Goal: Task Accomplishment & Management: Complete application form

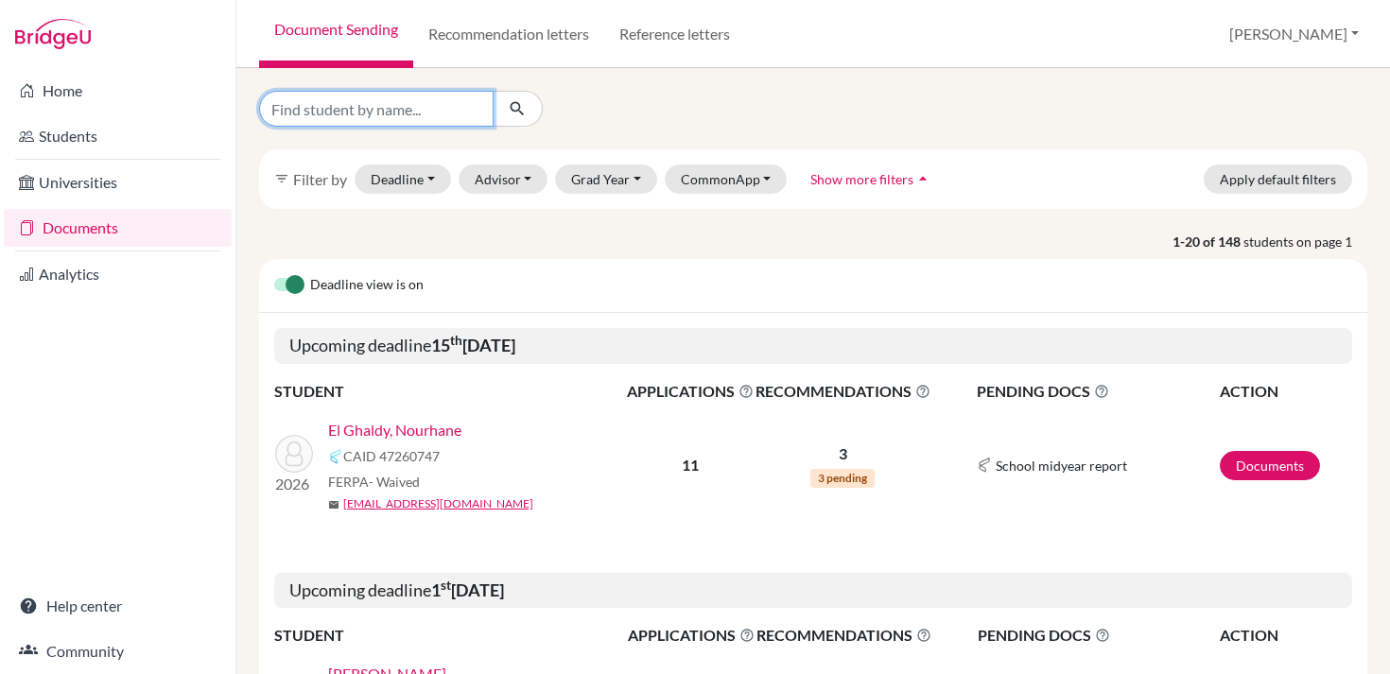
click at [426, 108] on input "Find student by name..." at bounding box center [376, 109] width 234 height 36
type input "chaouni"
click button "submit" at bounding box center [517, 109] width 50 height 36
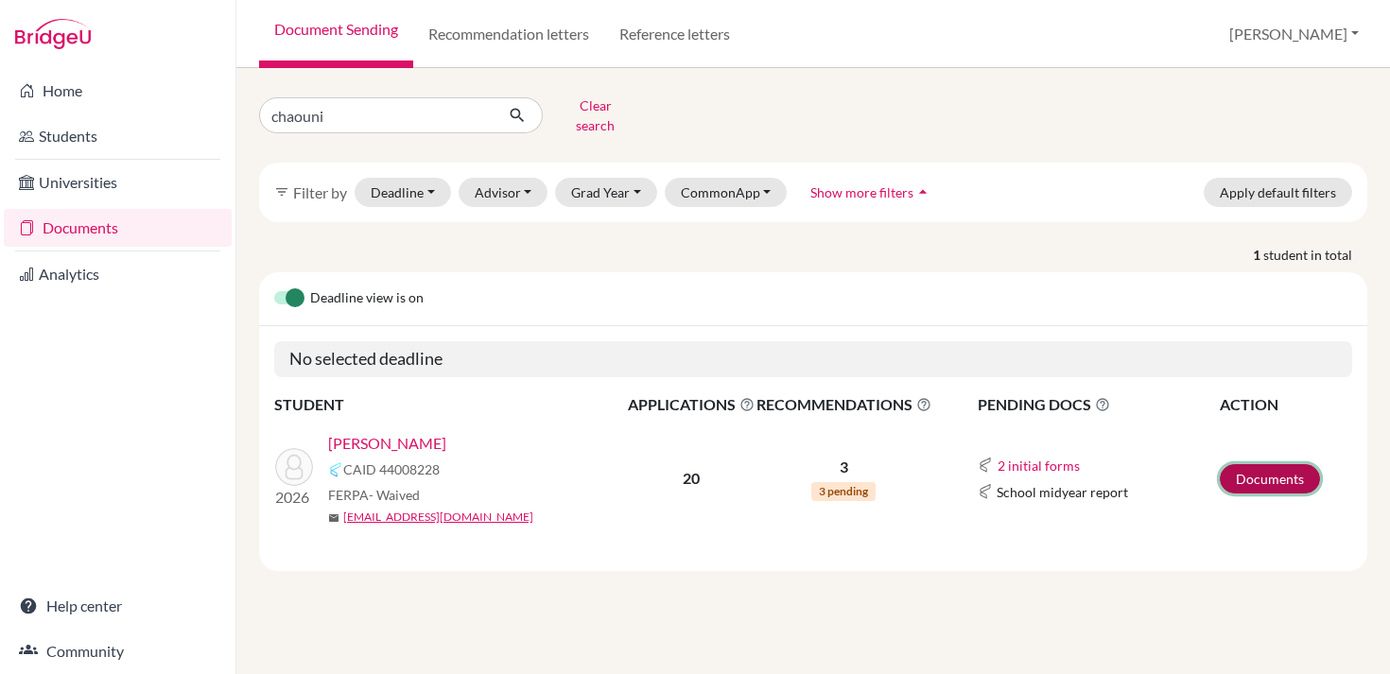
click at [1241, 467] on link "Documents" at bounding box center [1269, 478] width 100 height 29
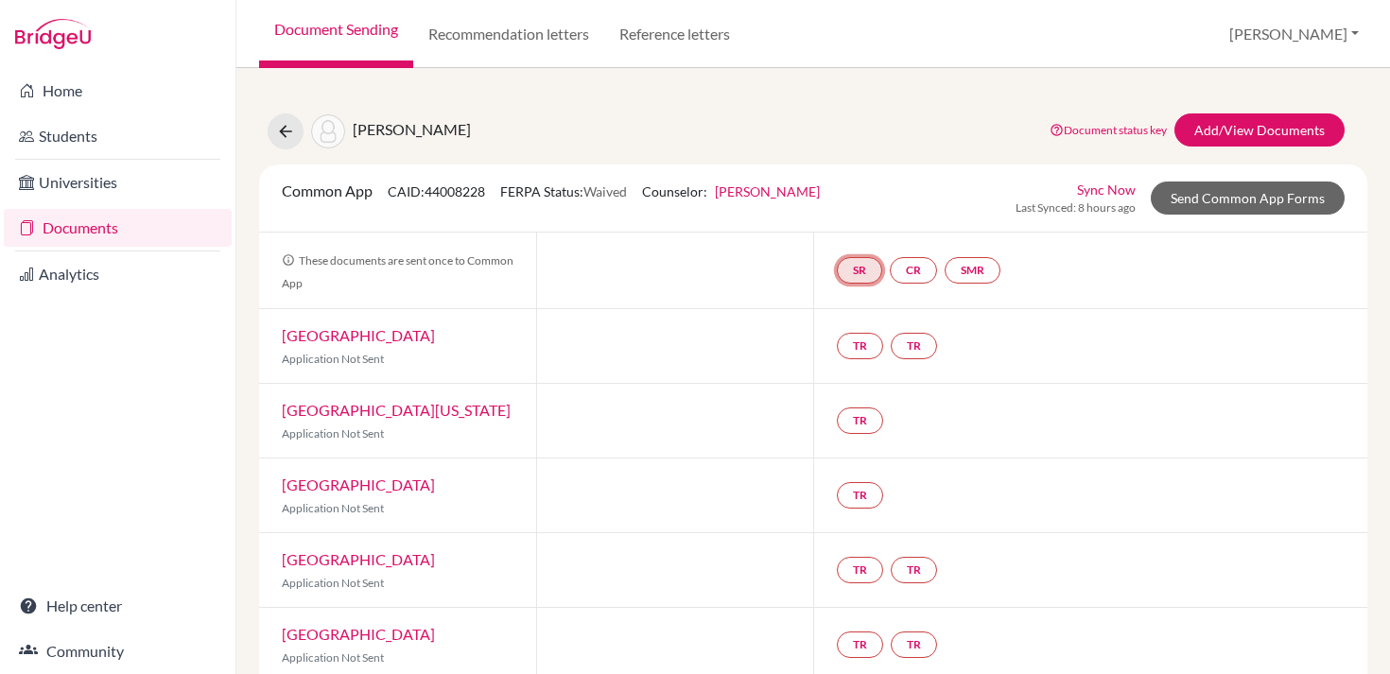
click at [874, 271] on link "SR" at bounding box center [859, 270] width 45 height 26
click at [855, 209] on link "School report" at bounding box center [859, 213] width 80 height 16
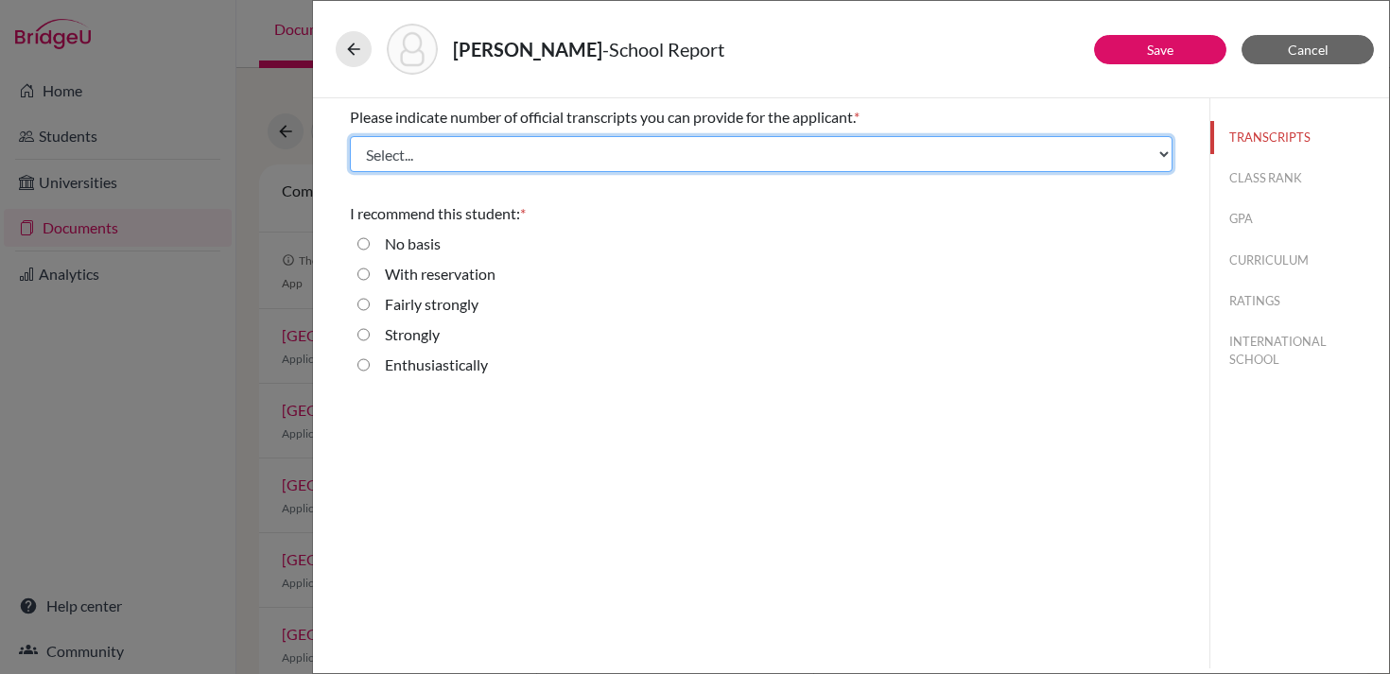
click at [706, 152] on select "Select... 1 2 3 4" at bounding box center [761, 154] width 822 height 36
select select "1"
click at [350, 136] on select "Select... 1 2 3 4" at bounding box center [761, 154] width 822 height 36
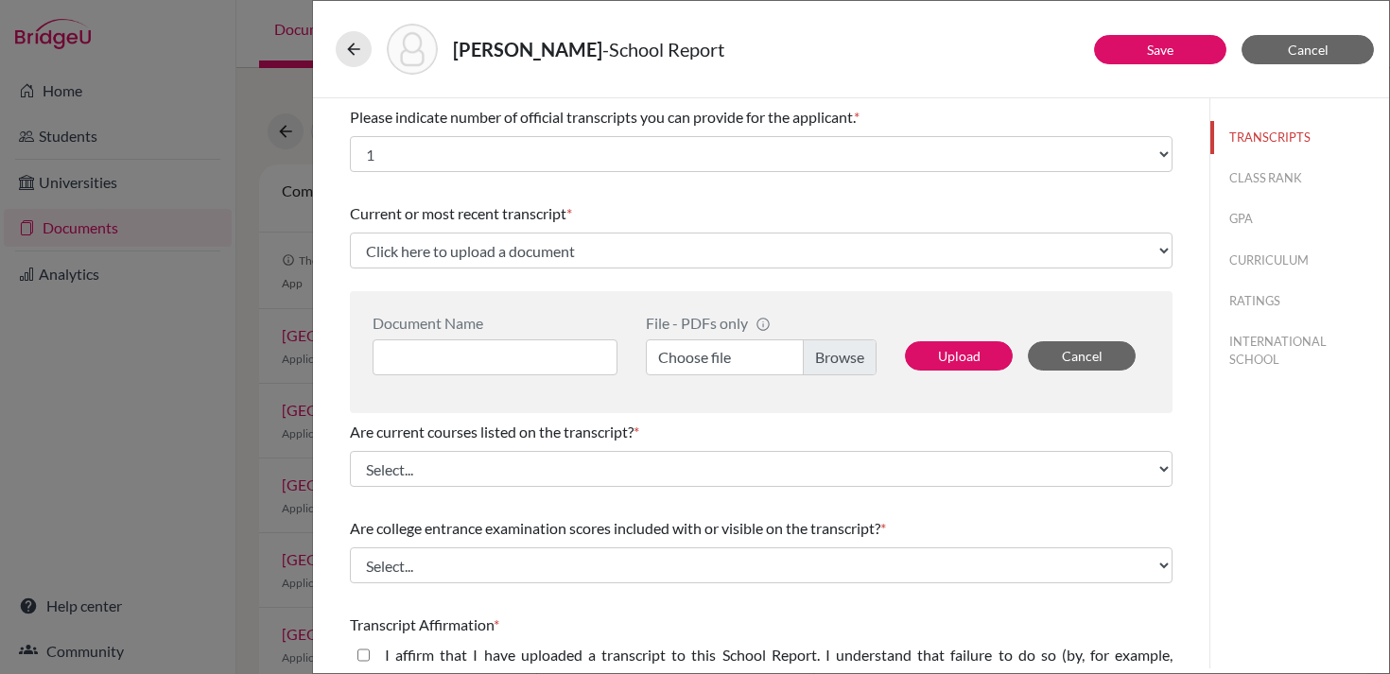
click at [839, 363] on label "Choose file" at bounding box center [761, 357] width 231 height 36
click at [839, 363] on input "Choose file" at bounding box center [761, 357] width 231 height 36
click at [824, 357] on label "Choose file" at bounding box center [761, 357] width 231 height 36
click at [824, 357] on input "Choose file" at bounding box center [761, 357] width 231 height 36
click at [505, 348] on input at bounding box center [494, 357] width 245 height 36
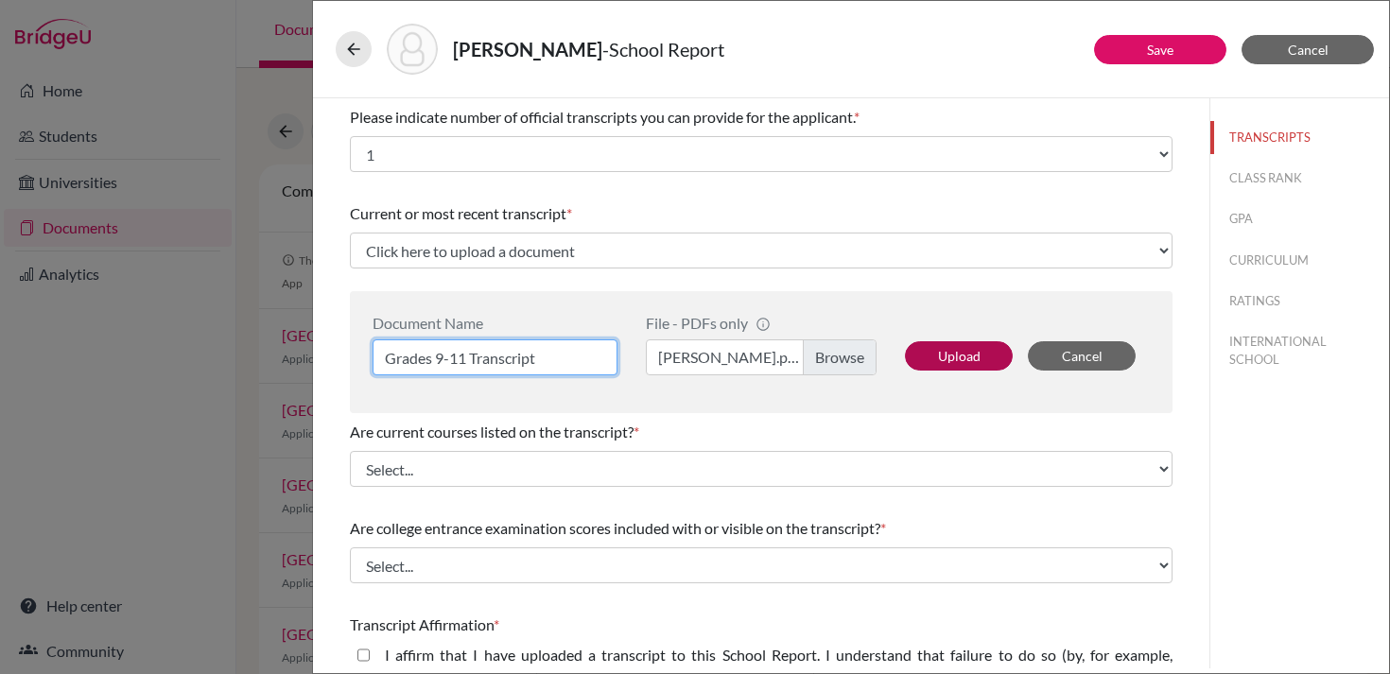
type input "Grades 9-11 Transcript"
click at [949, 346] on button "Upload" at bounding box center [959, 355] width 108 height 29
select select "674911"
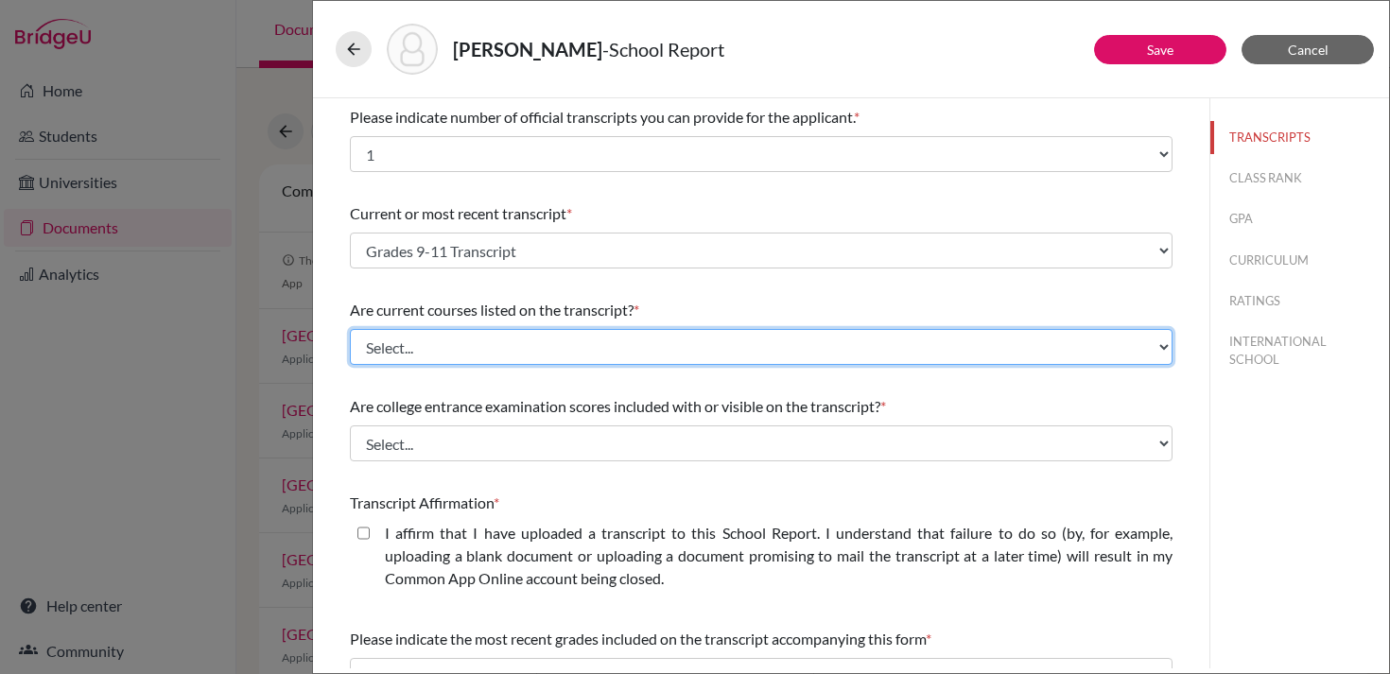
click at [537, 341] on select "Select... Yes No" at bounding box center [761, 347] width 822 height 36
select select "0"
click at [350, 329] on select "Select... Yes No" at bounding box center [761, 347] width 822 height 36
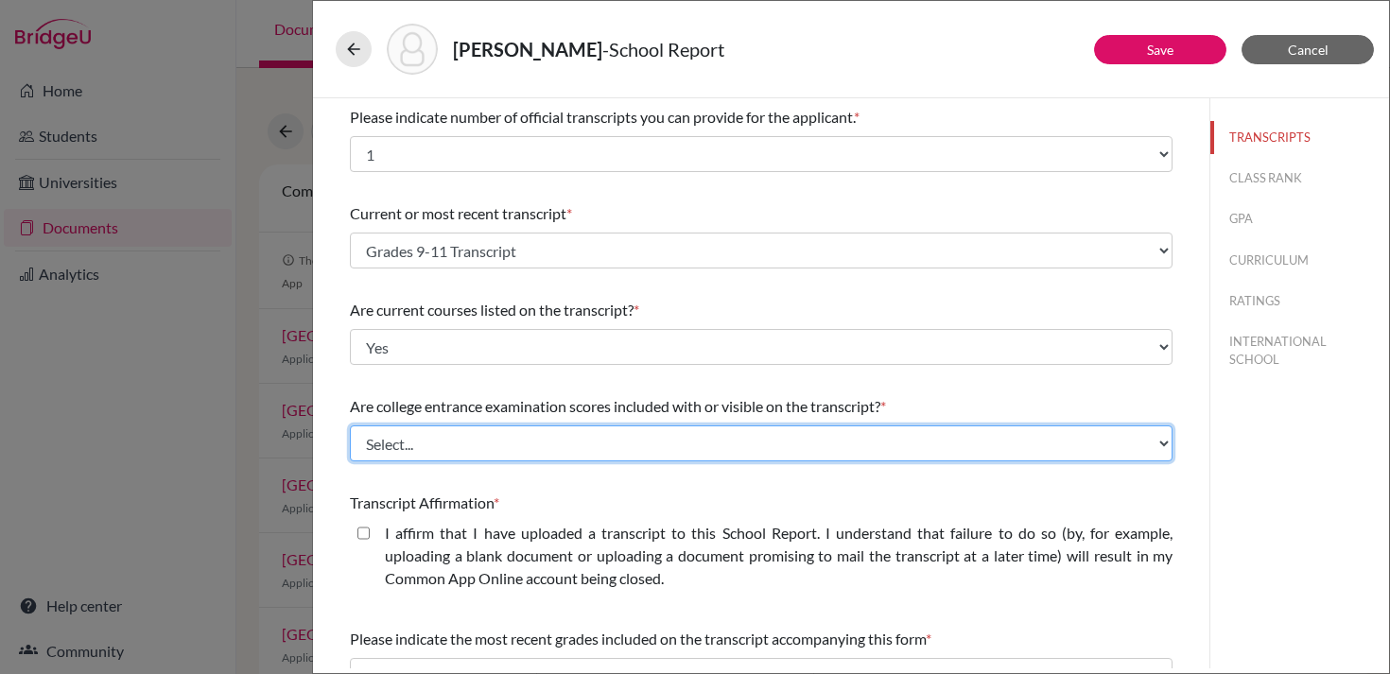
click at [524, 432] on select "Select... Yes No" at bounding box center [761, 443] width 822 height 36
select select "1"
click at [350, 425] on select "Select... Yes No" at bounding box center [761, 443] width 822 height 36
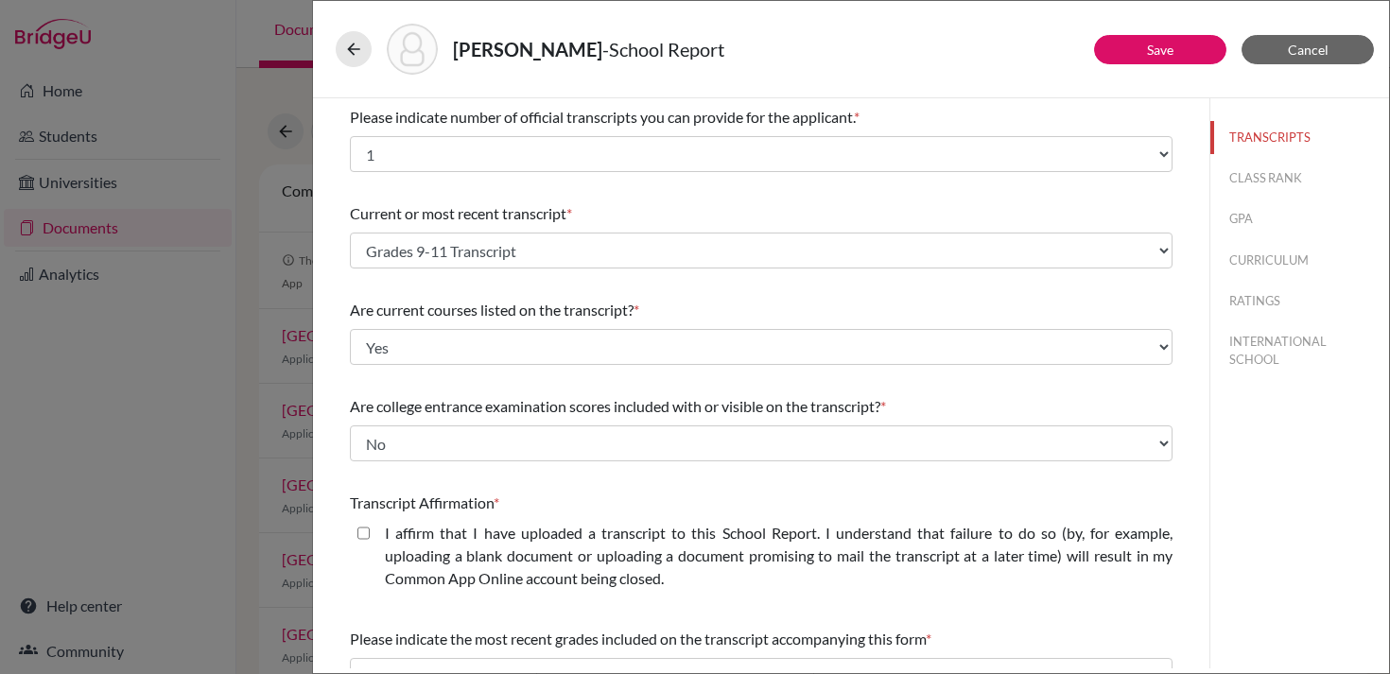
click at [502, 544] on label "I affirm that I have uploaded a transcript to this School Report. I understand …" at bounding box center [778, 556] width 787 height 68
click at [370, 544] on closed\ "I affirm that I have uploaded a transcript to this School Report. I understand …" at bounding box center [363, 533] width 12 height 23
checkbox closed\ "true"
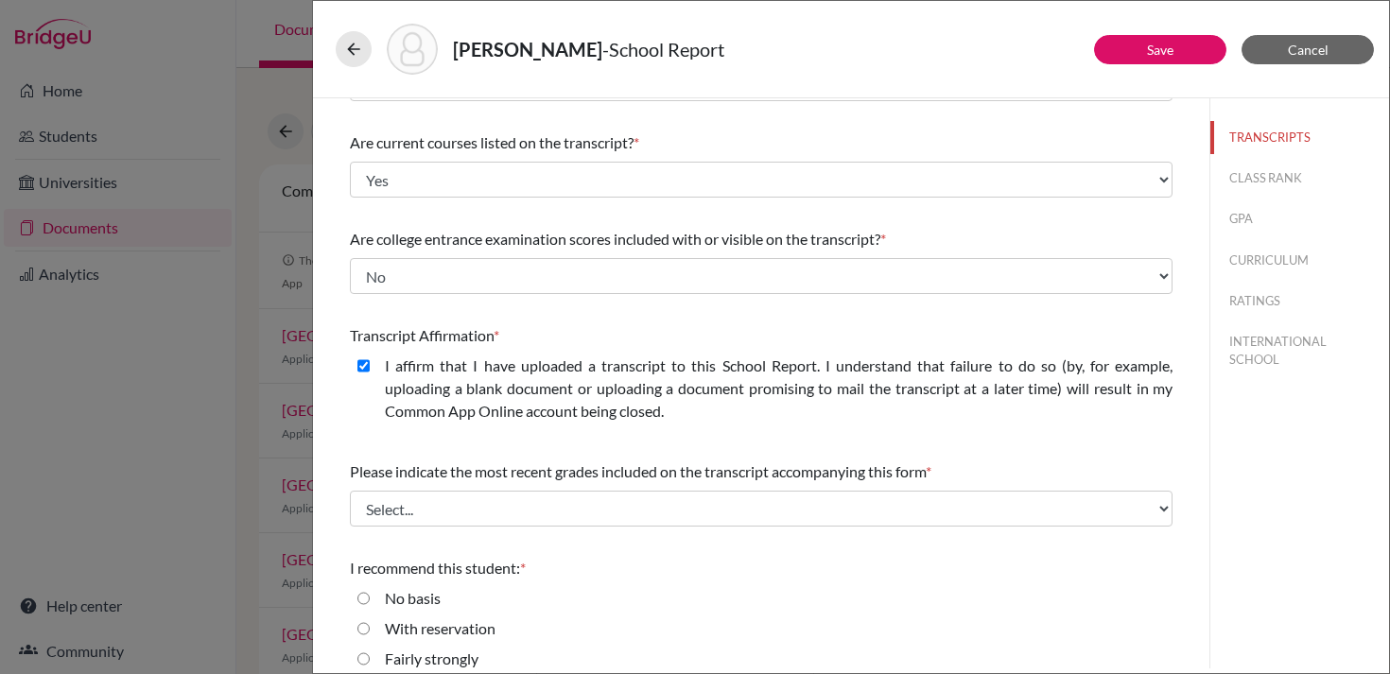
scroll to position [245, 0]
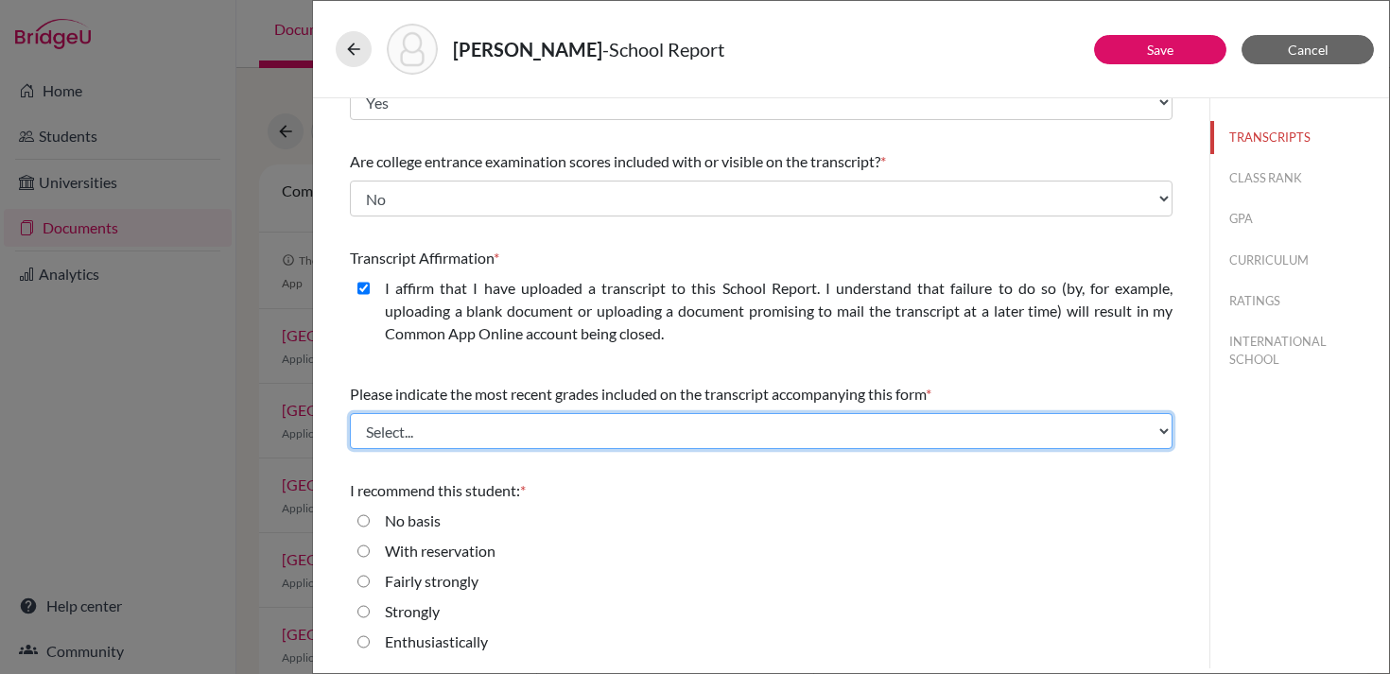
click at [512, 427] on select "Select... Final junior year grades 1st Quarter senior year grades 2nd Quarter/1…" at bounding box center [761, 431] width 822 height 36
select select "0"
click at [350, 413] on select "Select... Final junior year grades 1st Quarter senior year grades 2nd Quarter/1…" at bounding box center [761, 431] width 822 height 36
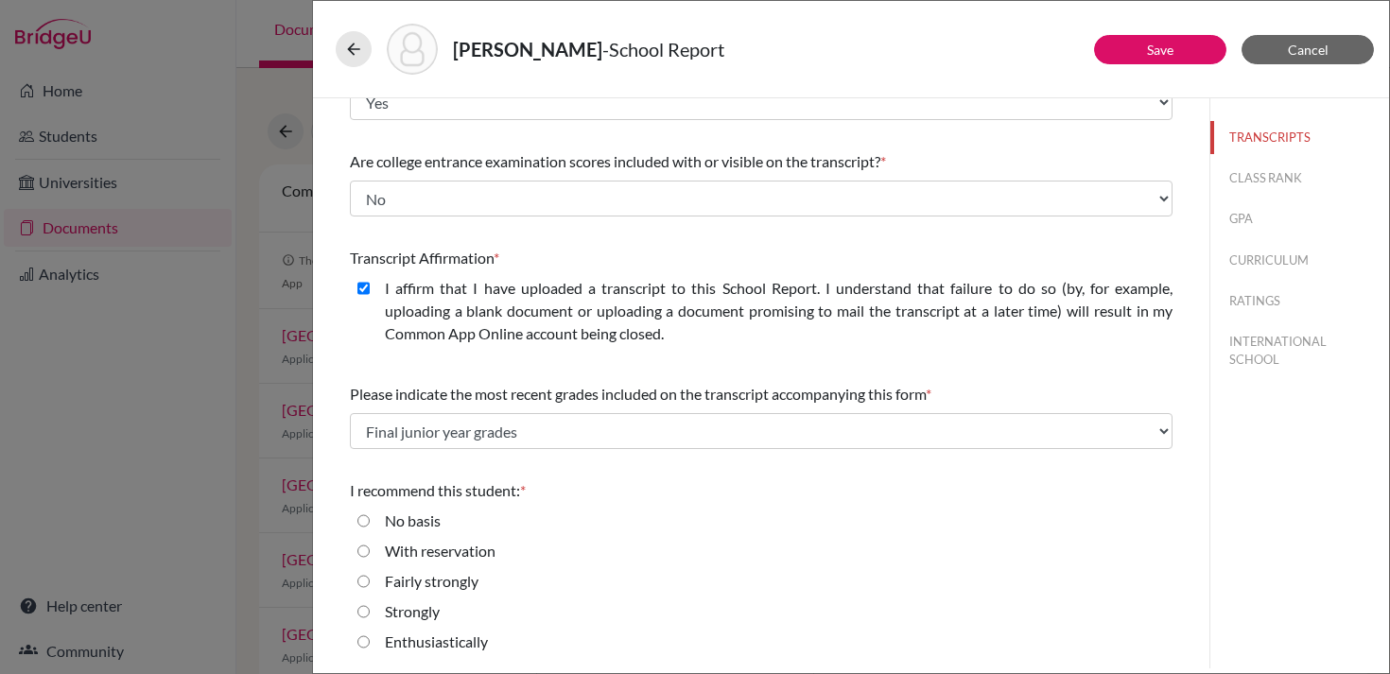
click at [430, 641] on label "Enthusiastically" at bounding box center [436, 642] width 103 height 23
click at [370, 641] on input "Enthusiastically" at bounding box center [363, 642] width 12 height 23
radio input "true"
click at [1244, 173] on button "CLASS RANK" at bounding box center [1299, 178] width 179 height 33
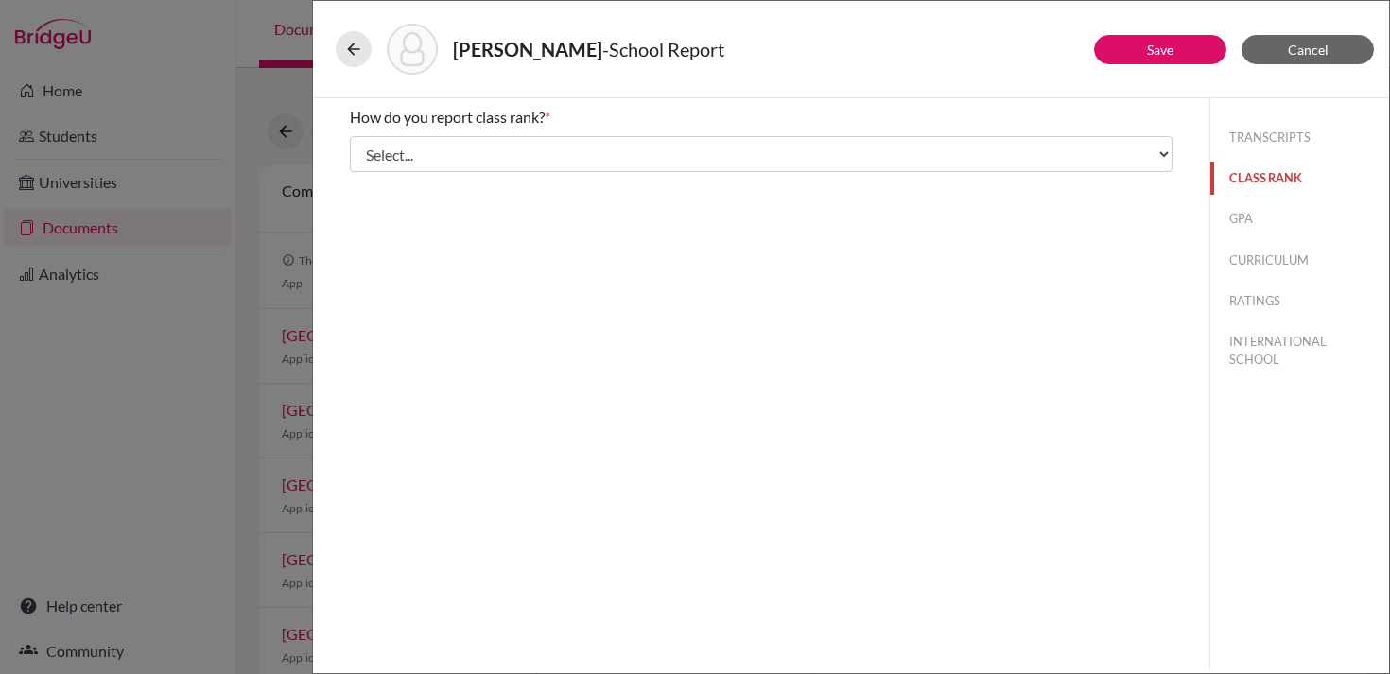
scroll to position [0, 0]
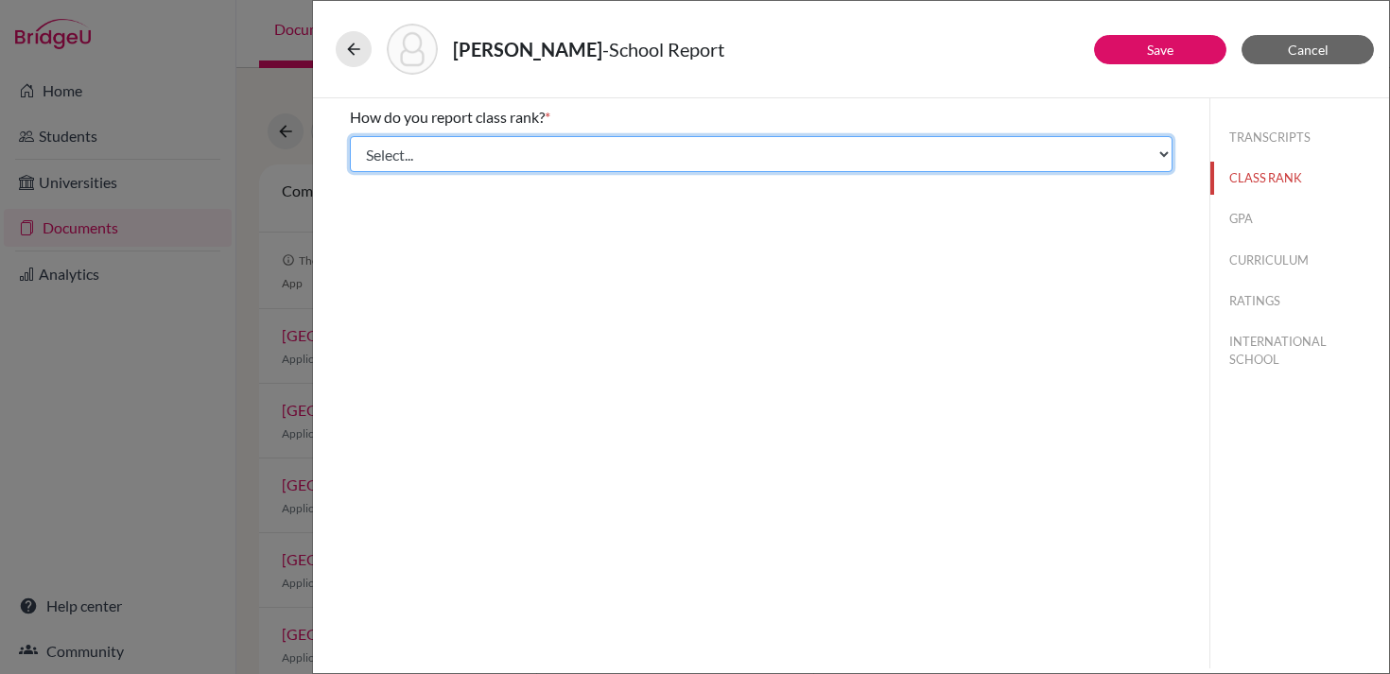
click at [995, 141] on select "Select... Exact Decile Quintile Quartile None" at bounding box center [761, 154] width 822 height 36
select select "5"
click at [350, 136] on select "Select... Exact Decile Quintile Quartile None" at bounding box center [761, 154] width 822 height 36
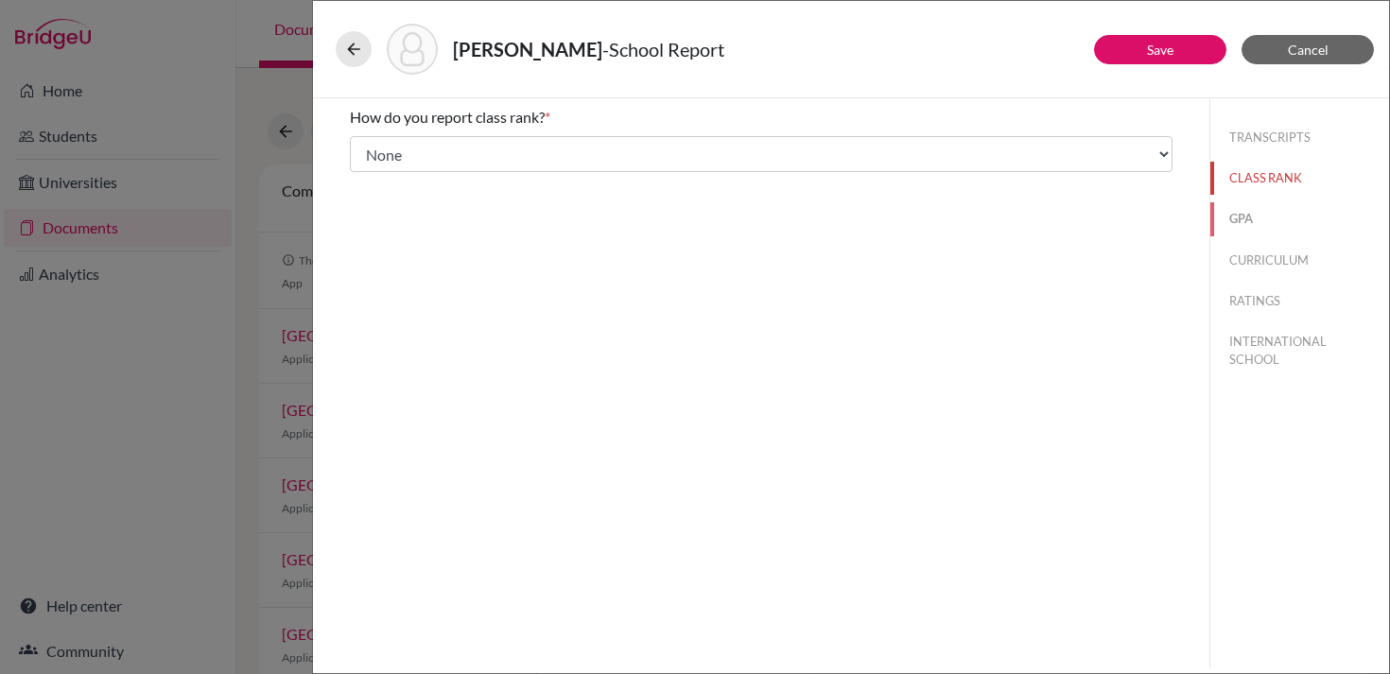
click at [1225, 214] on button "GPA" at bounding box center [1299, 218] width 179 height 33
click at [389, 177] on label "No" at bounding box center [395, 177] width 20 height 23
click at [370, 177] on input "No" at bounding box center [363, 177] width 12 height 23
radio input "true"
click at [1243, 265] on button "CURRICULUM" at bounding box center [1299, 260] width 179 height 33
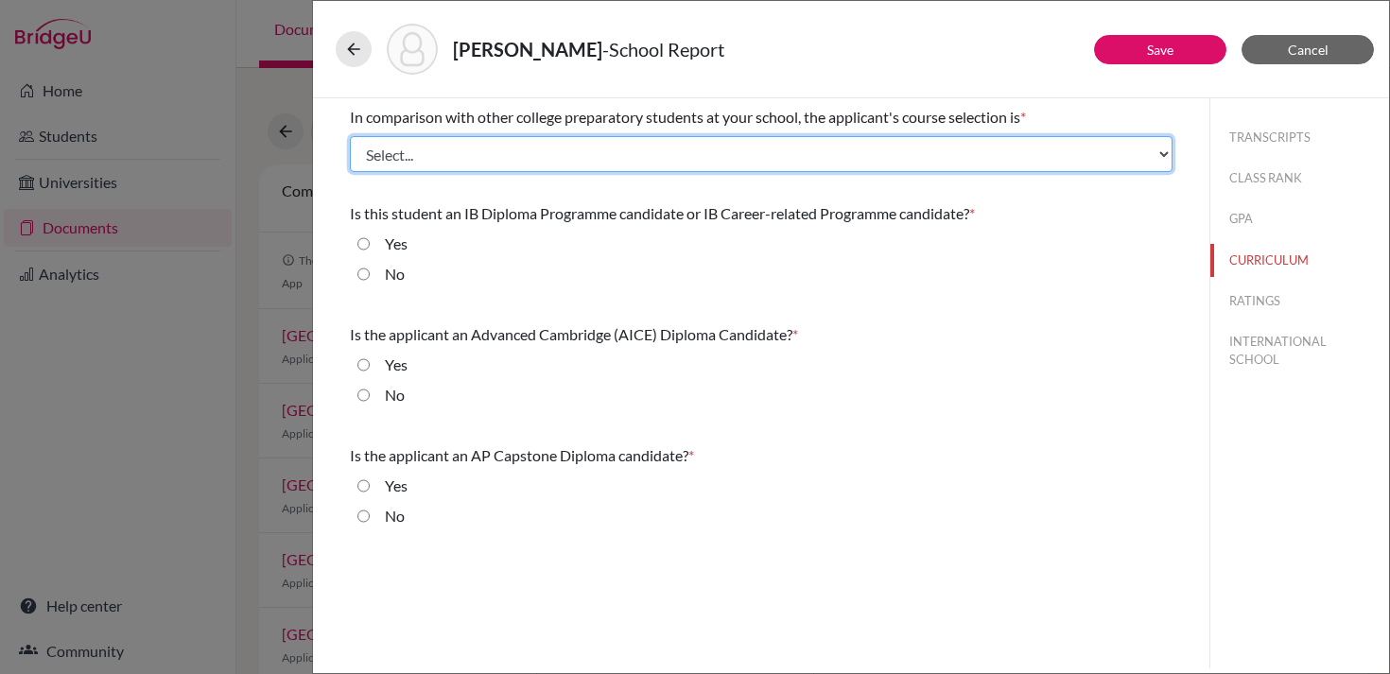
click at [524, 157] on select "Select... Less than demanding Average Demanding Very demanding Most demanding P…" at bounding box center [761, 154] width 822 height 36
select select "3"
click at [350, 136] on select "Select... Less than demanding Average Demanding Very demanding Most demanding P…" at bounding box center [761, 154] width 822 height 36
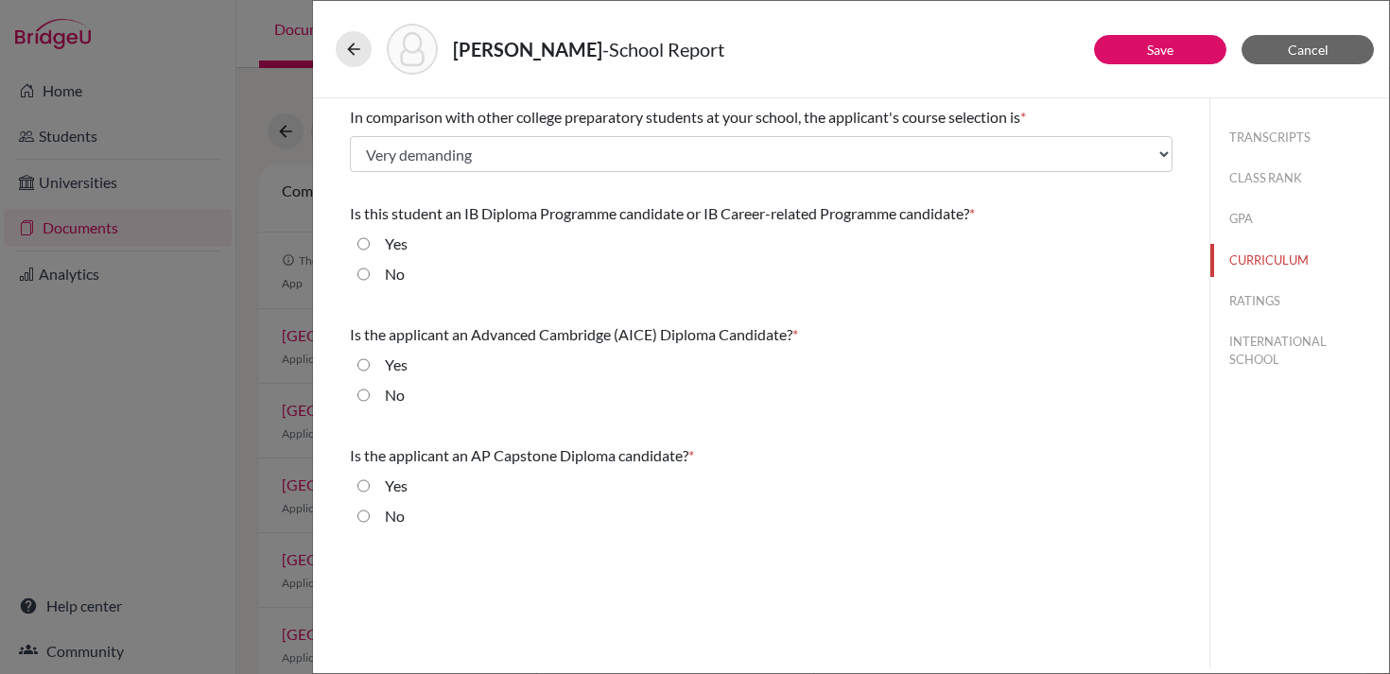
click at [359, 248] on input "Yes" at bounding box center [363, 244] width 12 height 23
radio input "true"
click at [361, 398] on input "No" at bounding box center [363, 395] width 12 height 23
radio input "true"
click at [361, 515] on input "No" at bounding box center [363, 516] width 12 height 23
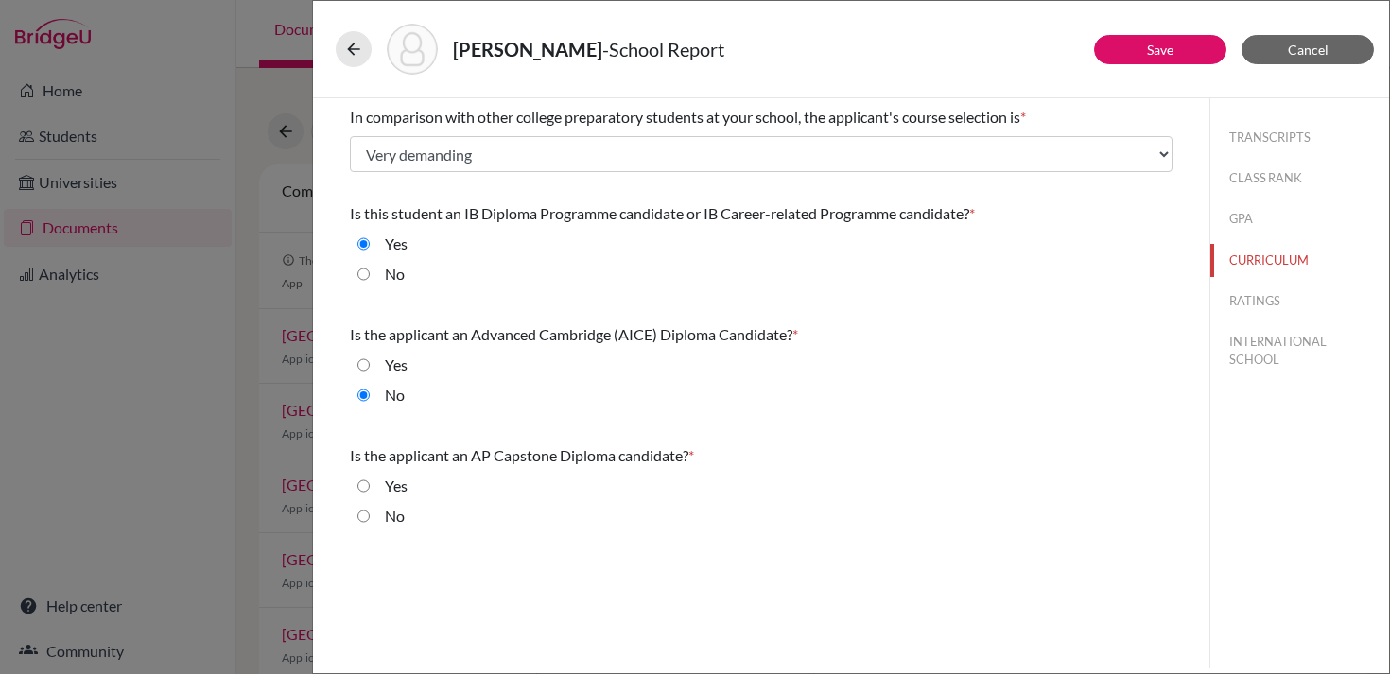
radio input "true"
click at [1242, 294] on button "RATINGS" at bounding box center [1299, 301] width 179 height 33
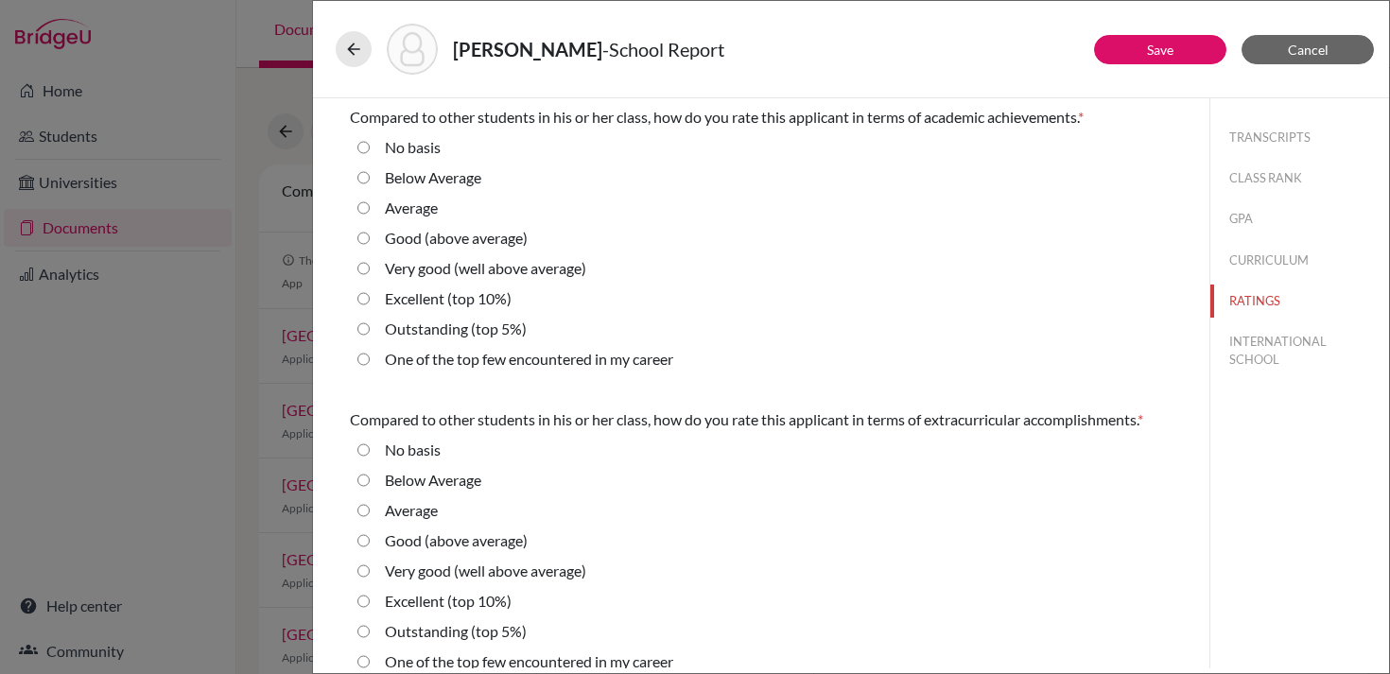
click at [483, 332] on label "Outstanding (top 5%)" at bounding box center [456, 329] width 142 height 23
click at [370, 332] on 5\%\) "Outstanding (top 5%)" at bounding box center [363, 329] width 12 height 23
radio 5\%\) "true"
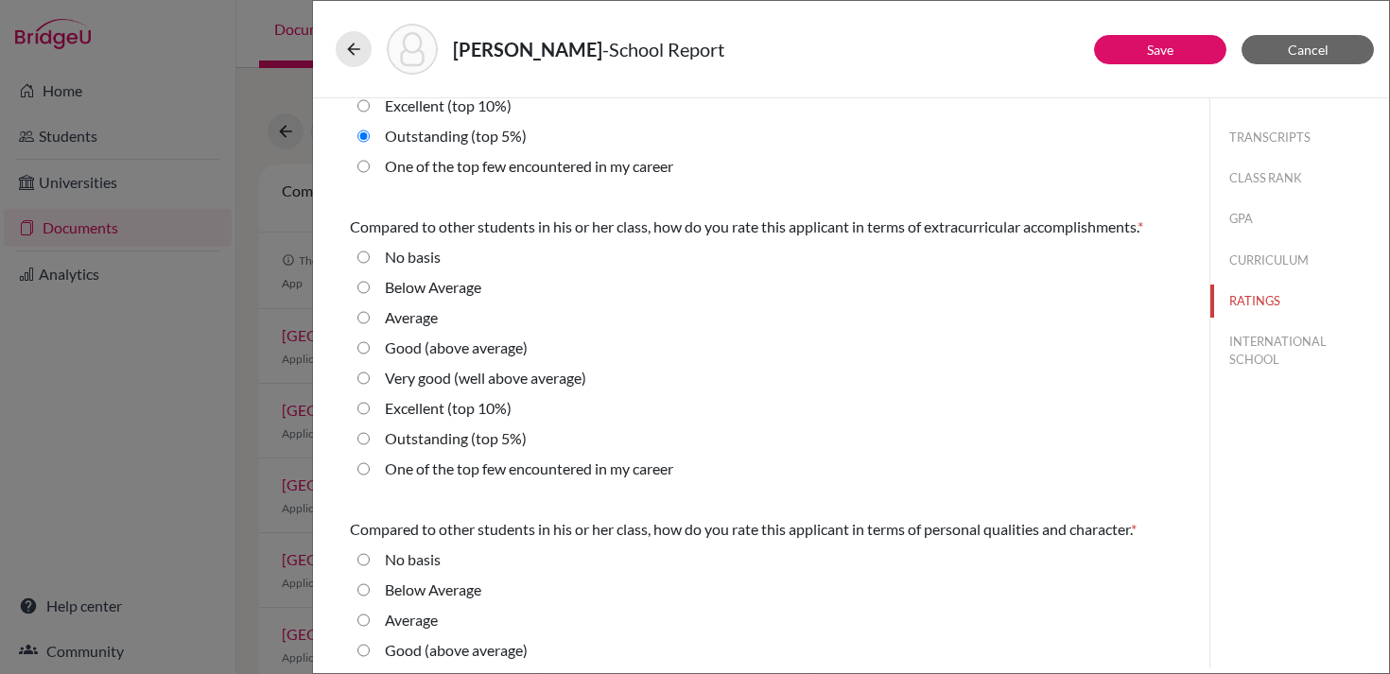
scroll to position [201, 0]
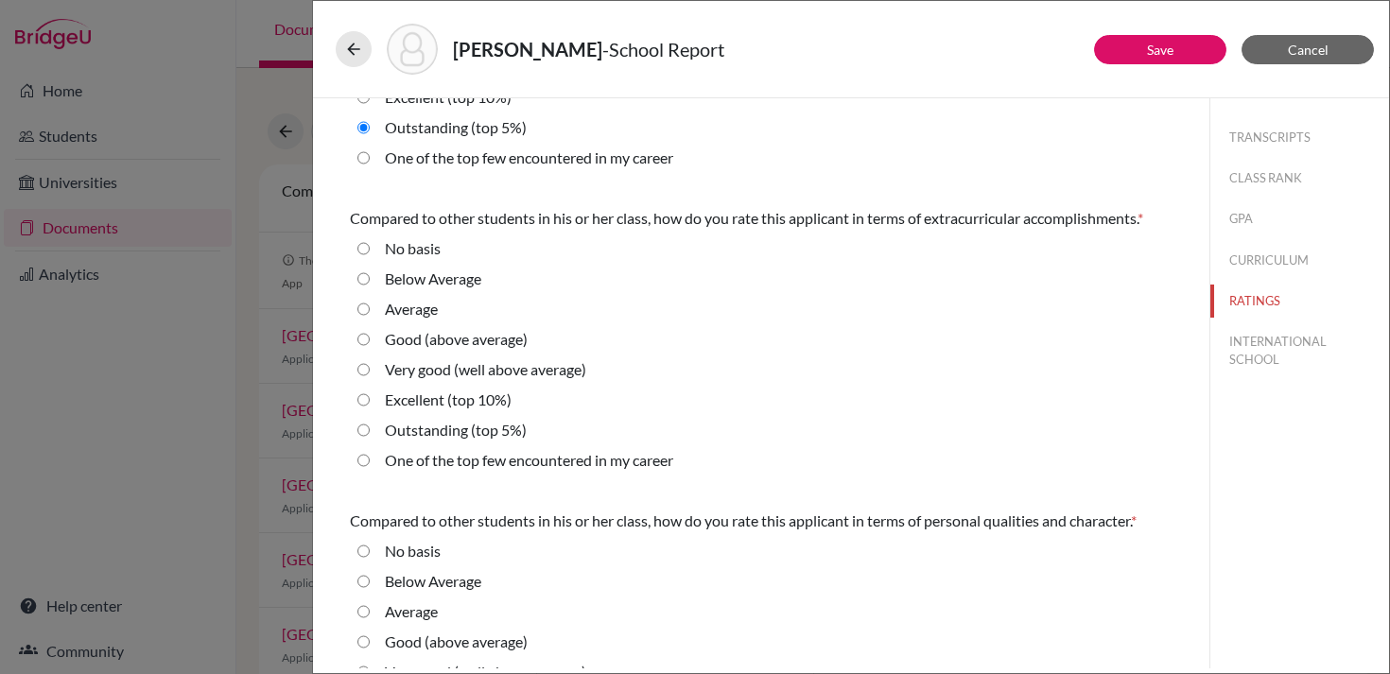
click at [480, 430] on label "Outstanding (top 5%)" at bounding box center [456, 430] width 142 height 23
click at [370, 430] on 5\%\) "Outstanding (top 5%)" at bounding box center [363, 430] width 12 height 23
radio 5\%\) "true"
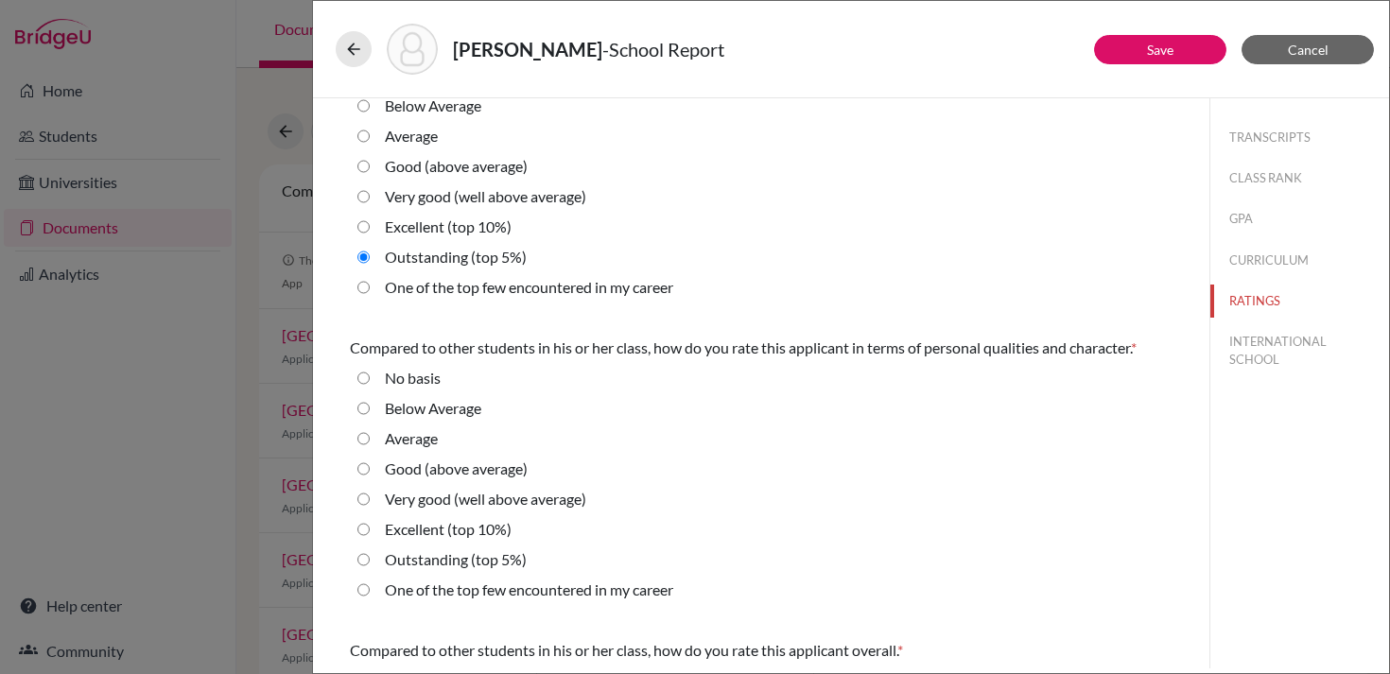
scroll to position [456, 0]
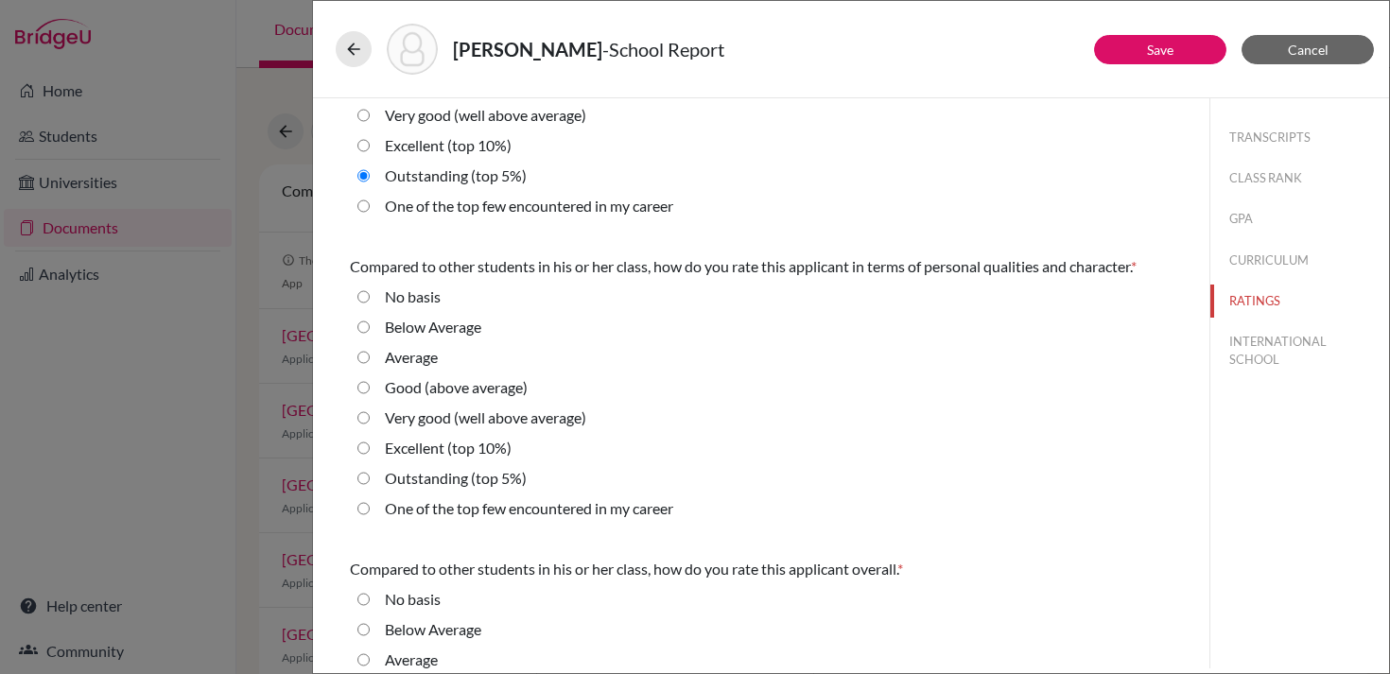
click at [468, 479] on label "Outstanding (top 5%)" at bounding box center [456, 478] width 142 height 23
click at [370, 479] on 5\%\) "Outstanding (top 5%)" at bounding box center [363, 478] width 12 height 23
radio 5\%\) "true"
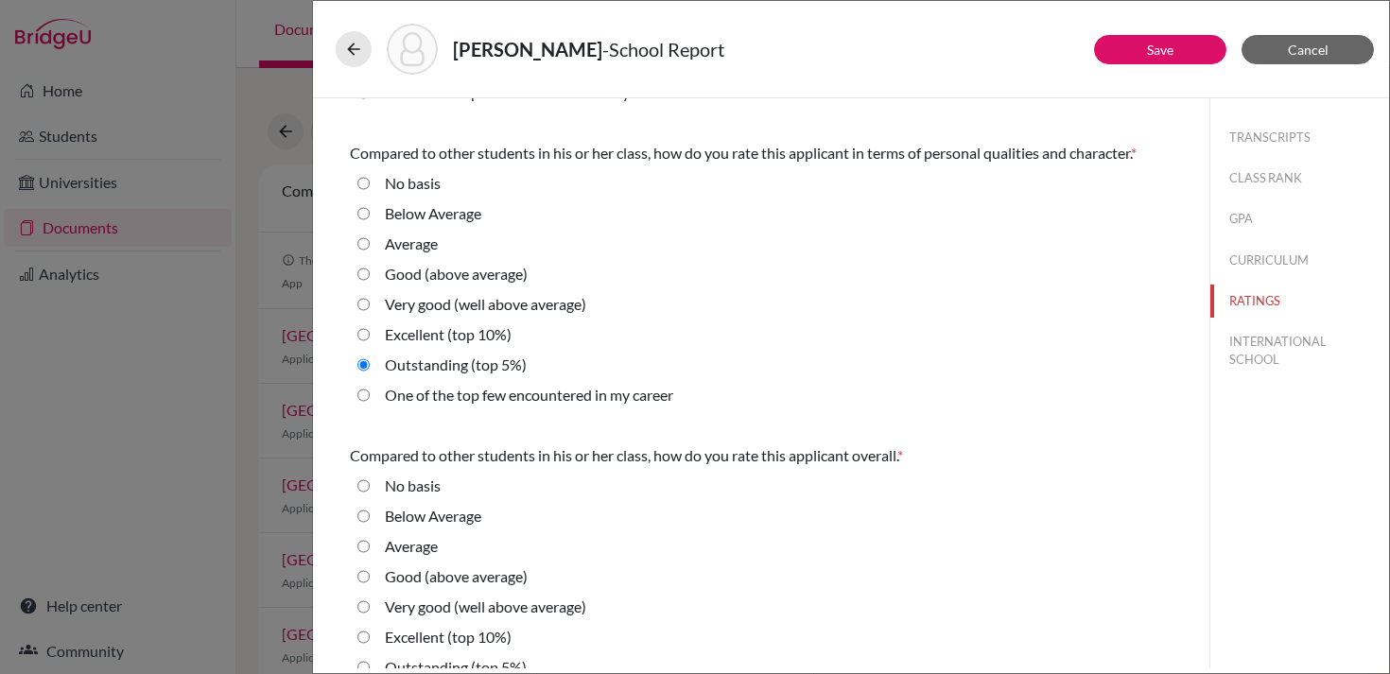
scroll to position [625, 0]
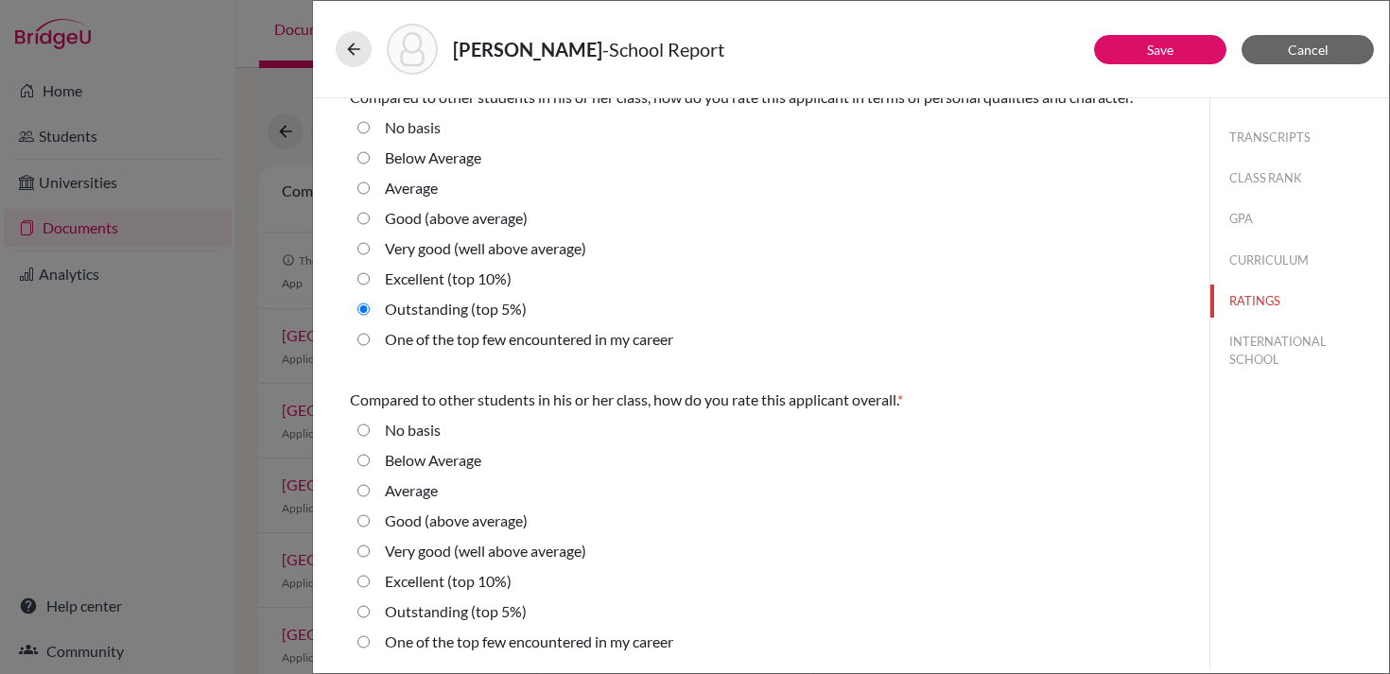
click at [441, 615] on label "Outstanding (top 5%)" at bounding box center [456, 611] width 142 height 23
click at [370, 615] on 5\%\) "Outstanding (top 5%)" at bounding box center [363, 611] width 12 height 23
radio 5\%\) "true"
click at [1321, 346] on button "INTERNATIONAL SCHOOL" at bounding box center [1299, 350] width 179 height 51
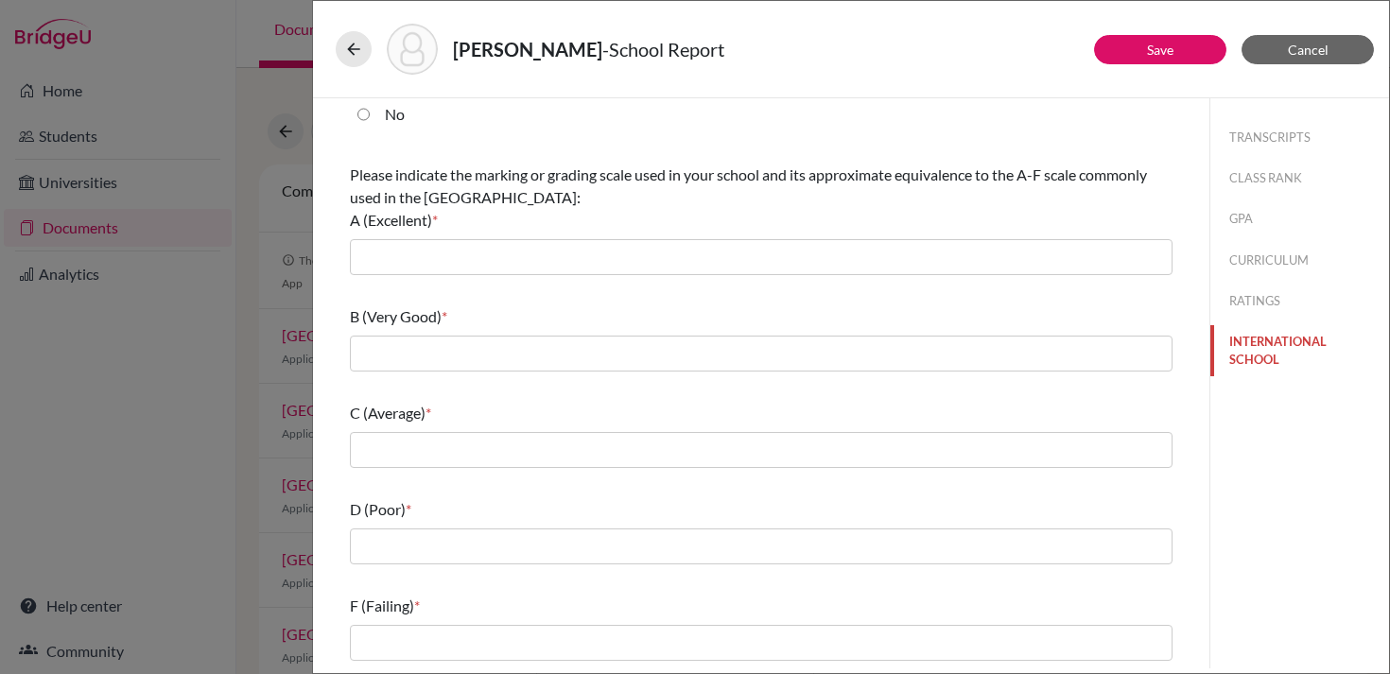
scroll to position [0, 0]
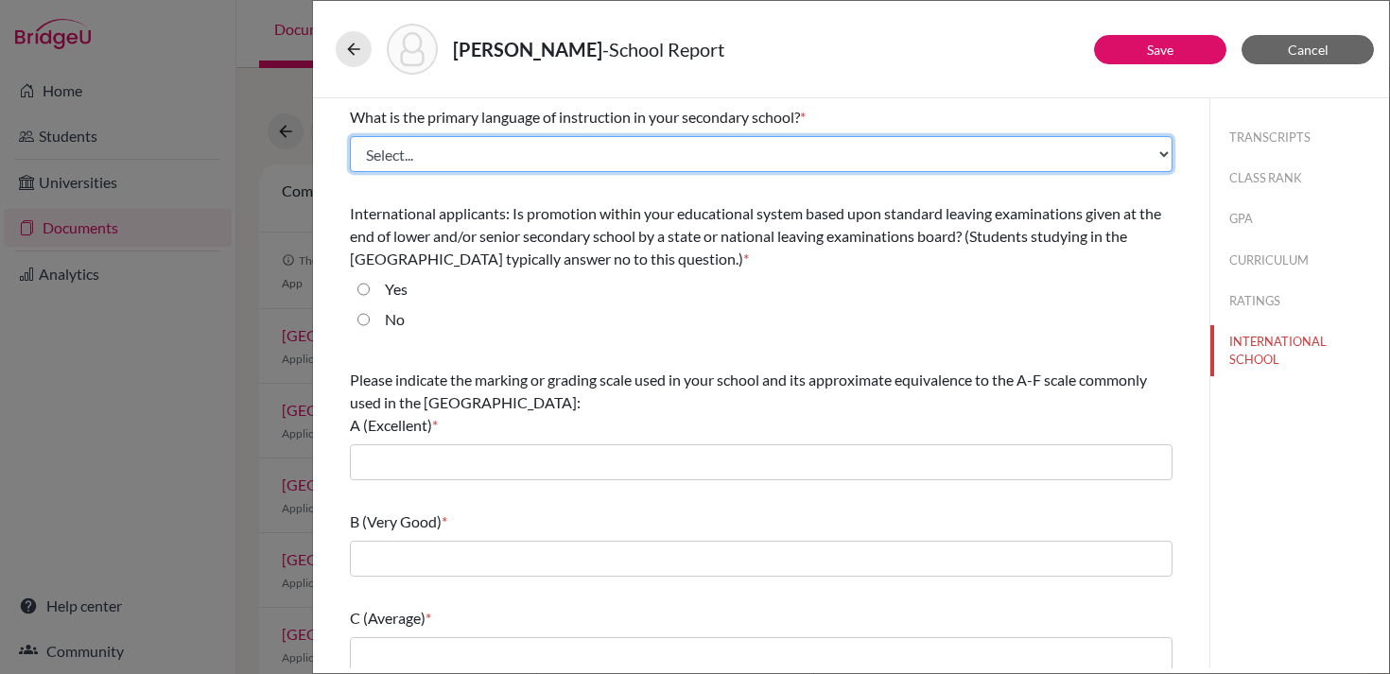
click at [717, 163] on select "Select... Albanian Arabic Armenian Assamese Azerbaijani Belarusian Bengali Bulg…" at bounding box center [761, 154] width 822 height 36
select select "14"
click at [350, 136] on select "Select... Albanian Arabic Armenian Assamese Azerbaijani Belarusian Bengali Bulg…" at bounding box center [761, 154] width 822 height 36
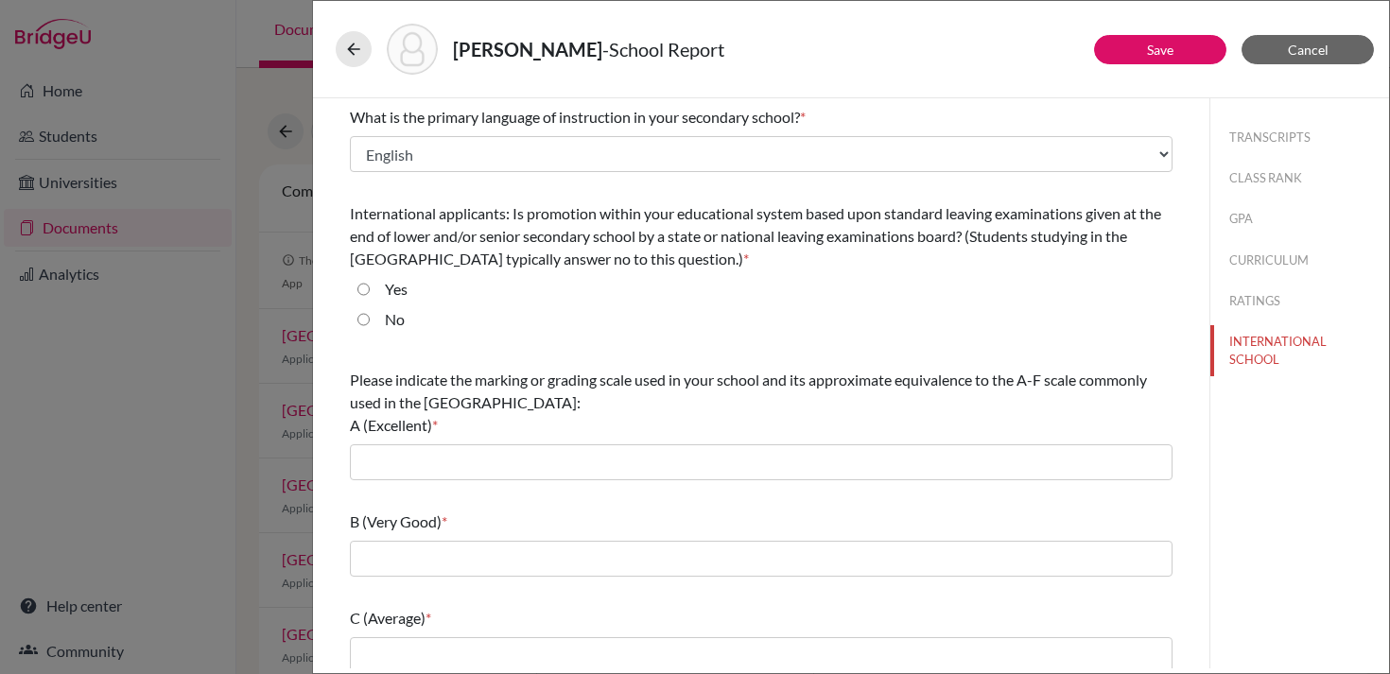
click at [366, 320] on input "No" at bounding box center [363, 319] width 12 height 23
radio input "true"
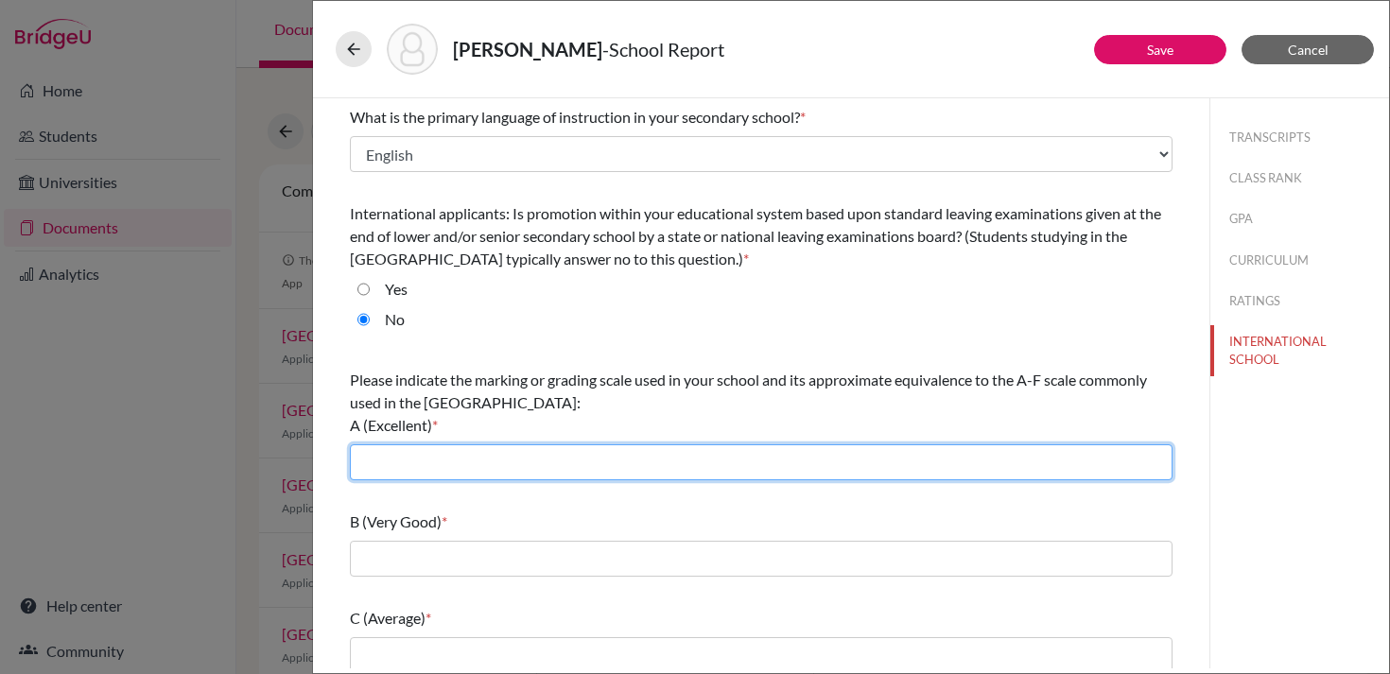
click at [417, 456] on input "text" at bounding box center [761, 462] width 822 height 36
type input "6-7"
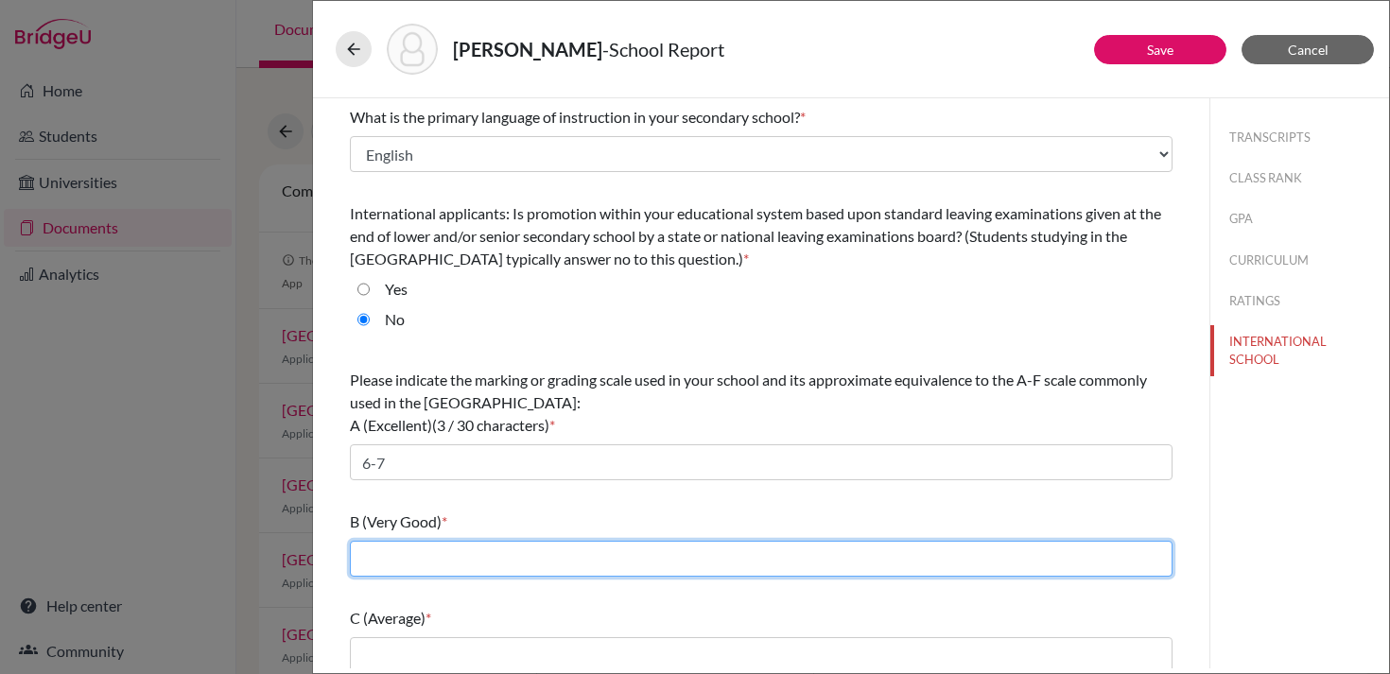
click at [462, 564] on input "text" at bounding box center [761, 559] width 822 height 36
type input "5"
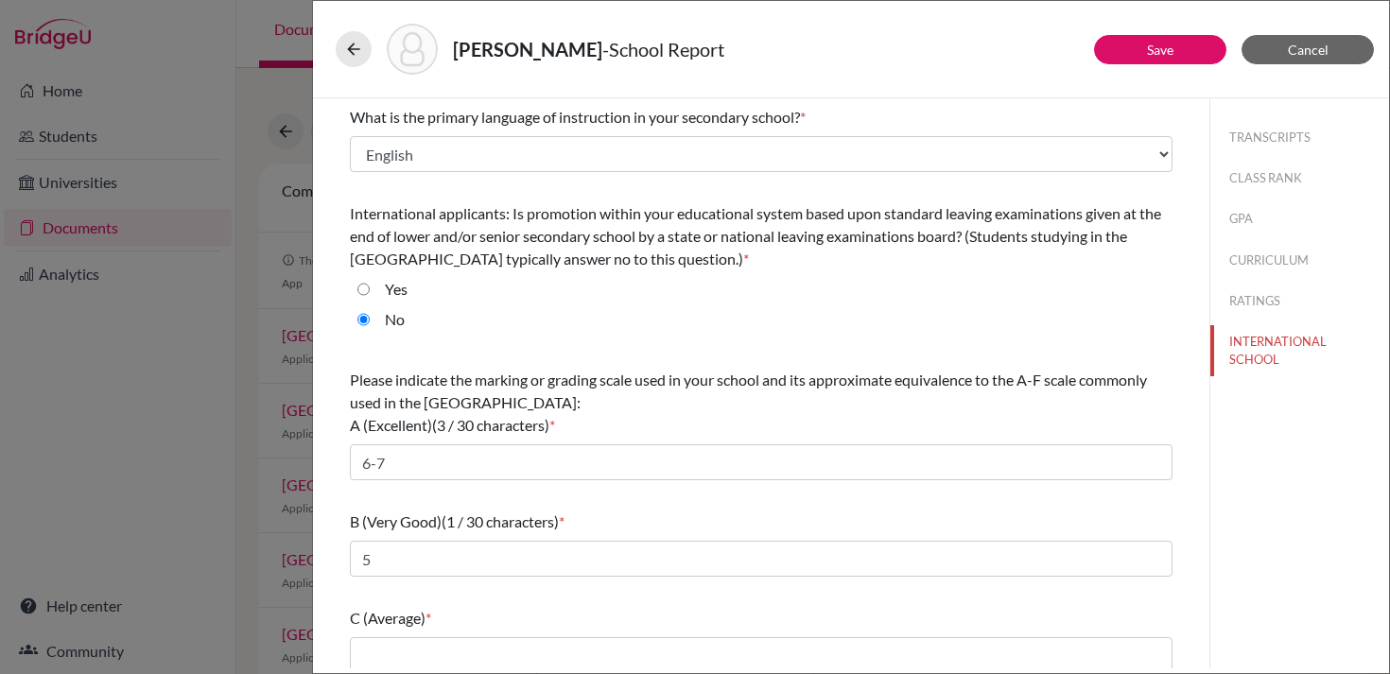
click at [478, 615] on div "C (Average) *" at bounding box center [761, 618] width 822 height 23
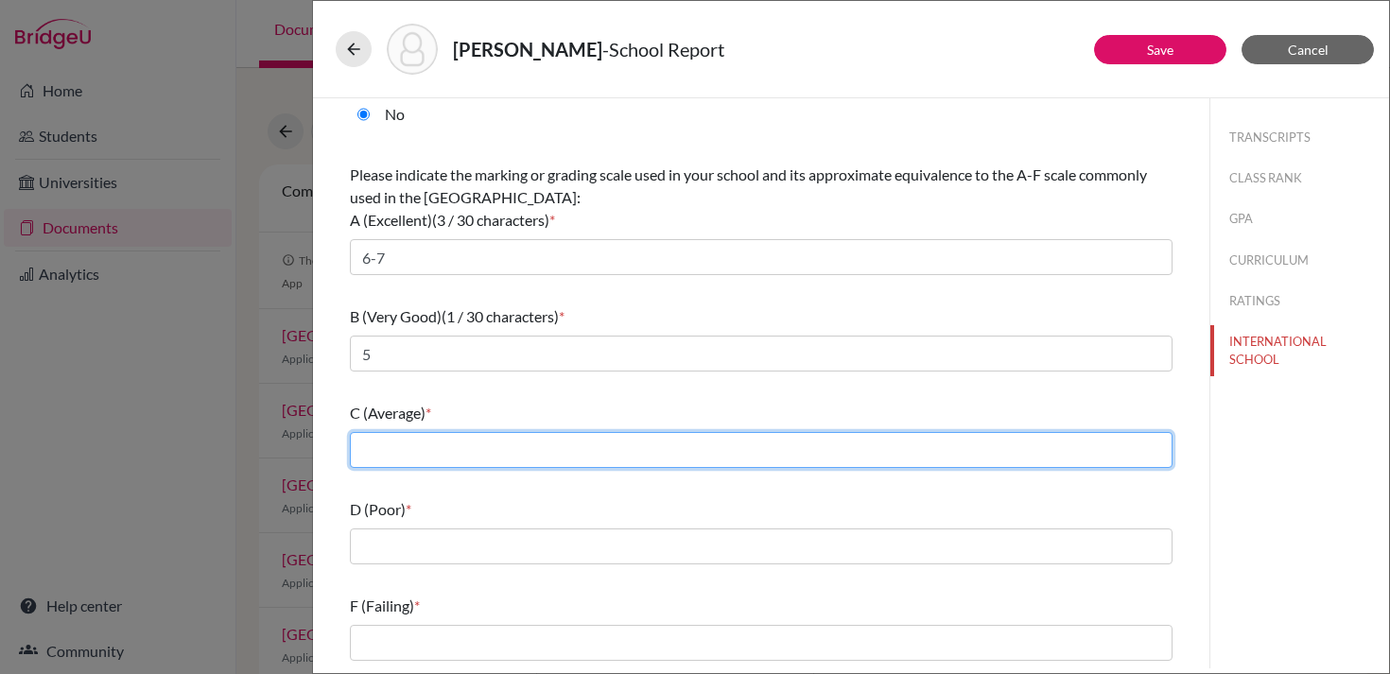
click at [509, 453] on input "text" at bounding box center [761, 450] width 822 height 36
type input "4"
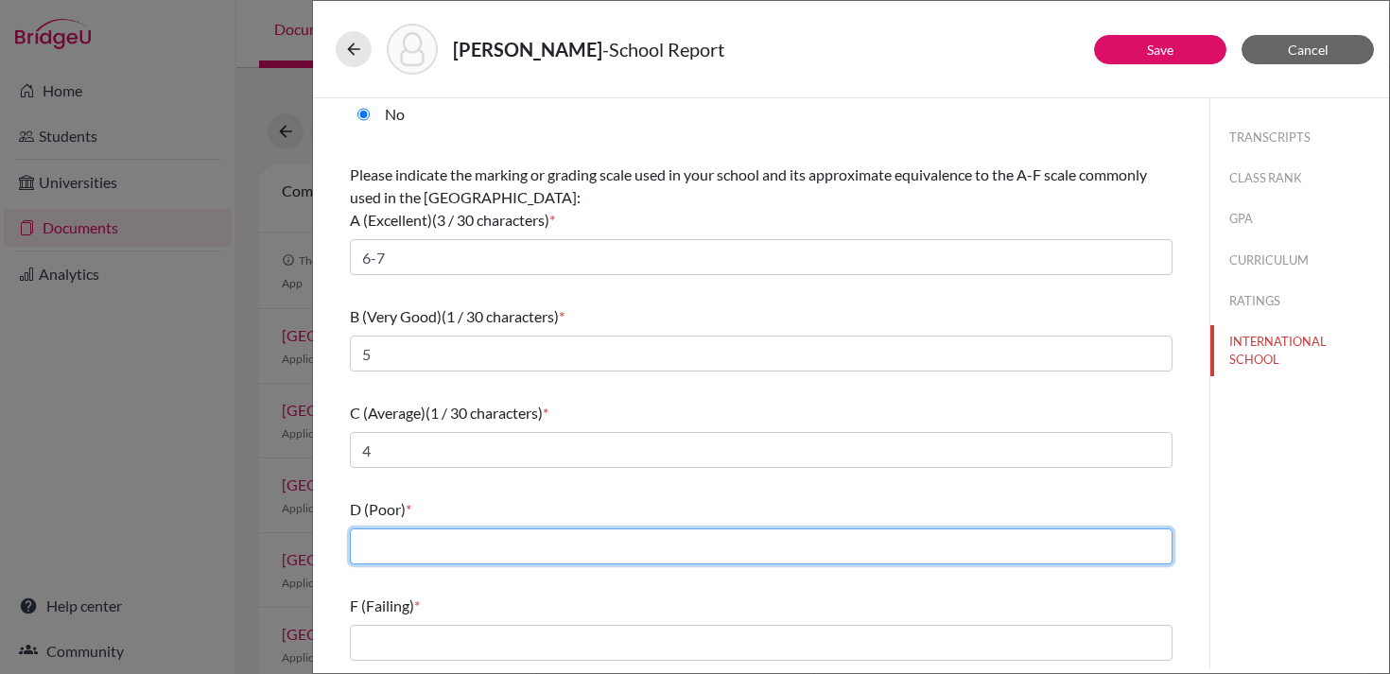
click at [488, 555] on input "text" at bounding box center [761, 546] width 822 height 36
type input "3"
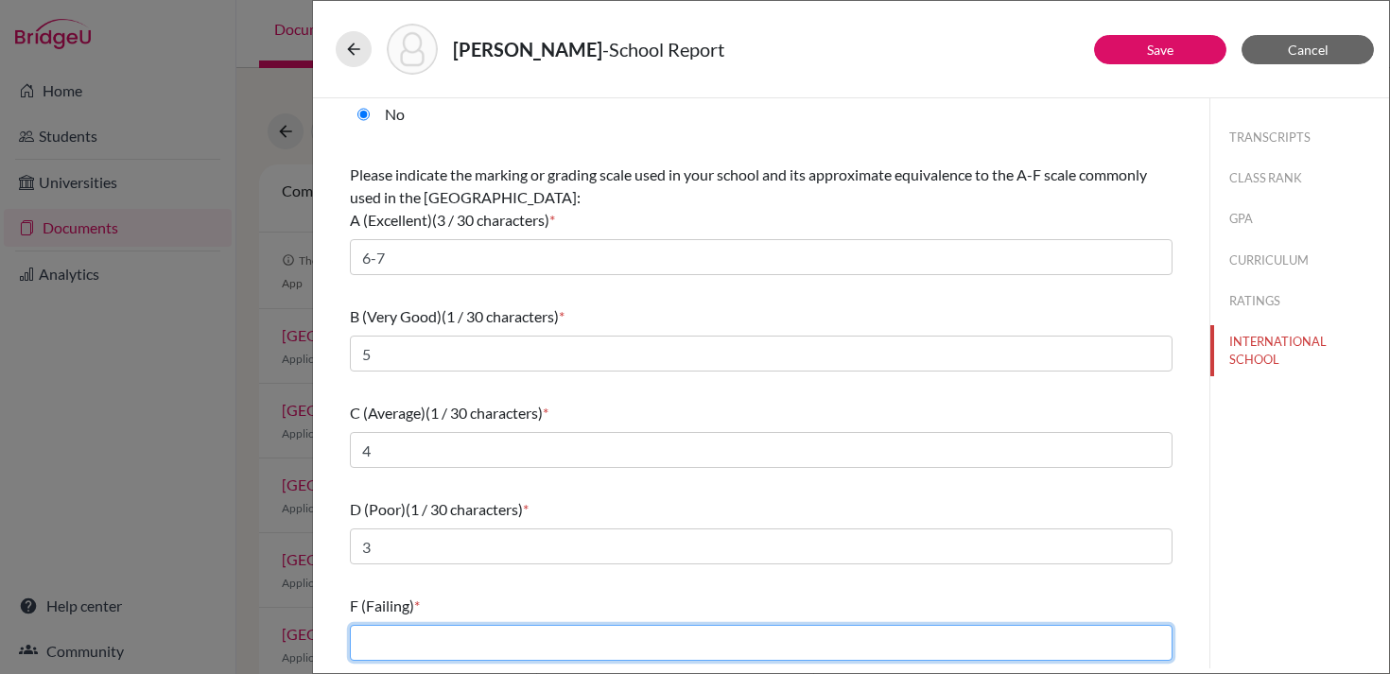
click at [465, 650] on input "text" at bounding box center [761, 643] width 822 height 36
type input "1-2"
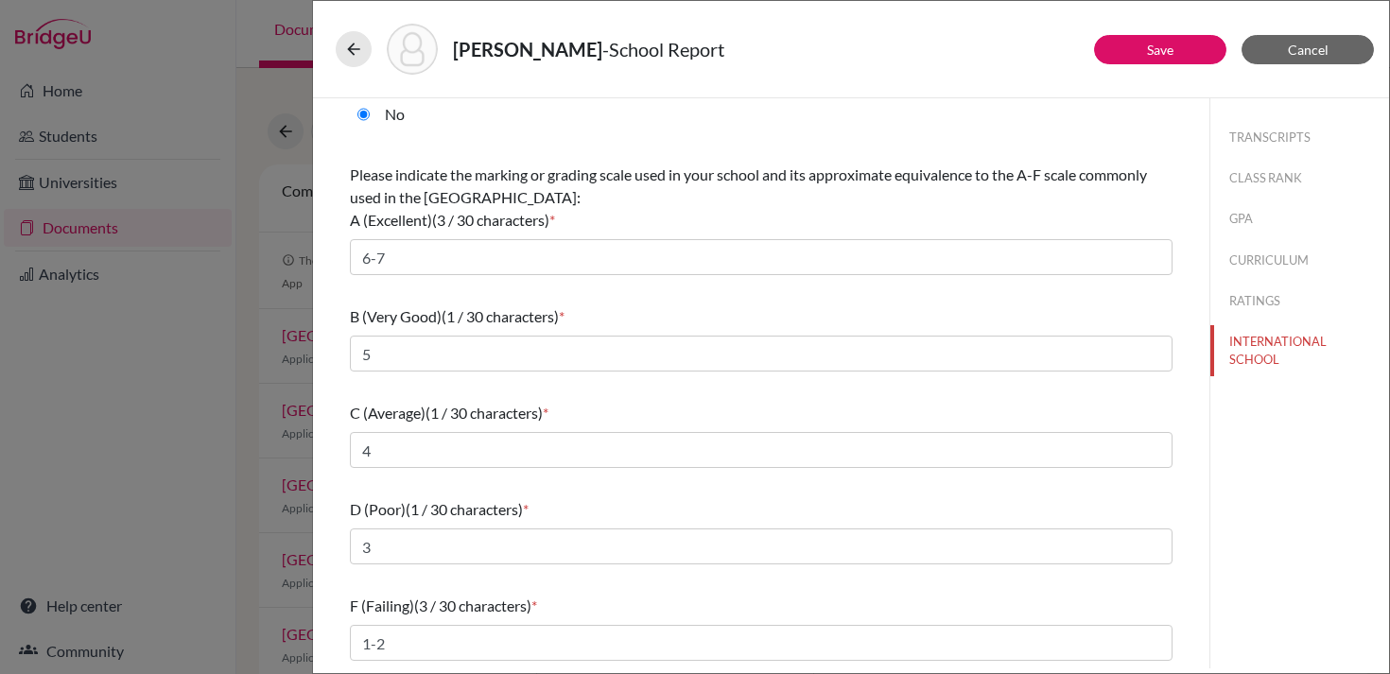
click at [682, 297] on div "What is the primary language of instruction in your secondary school? * Select.…" at bounding box center [761, 280] width 822 height 775
click at [1193, 43] on button "Save" at bounding box center [1160, 49] width 132 height 29
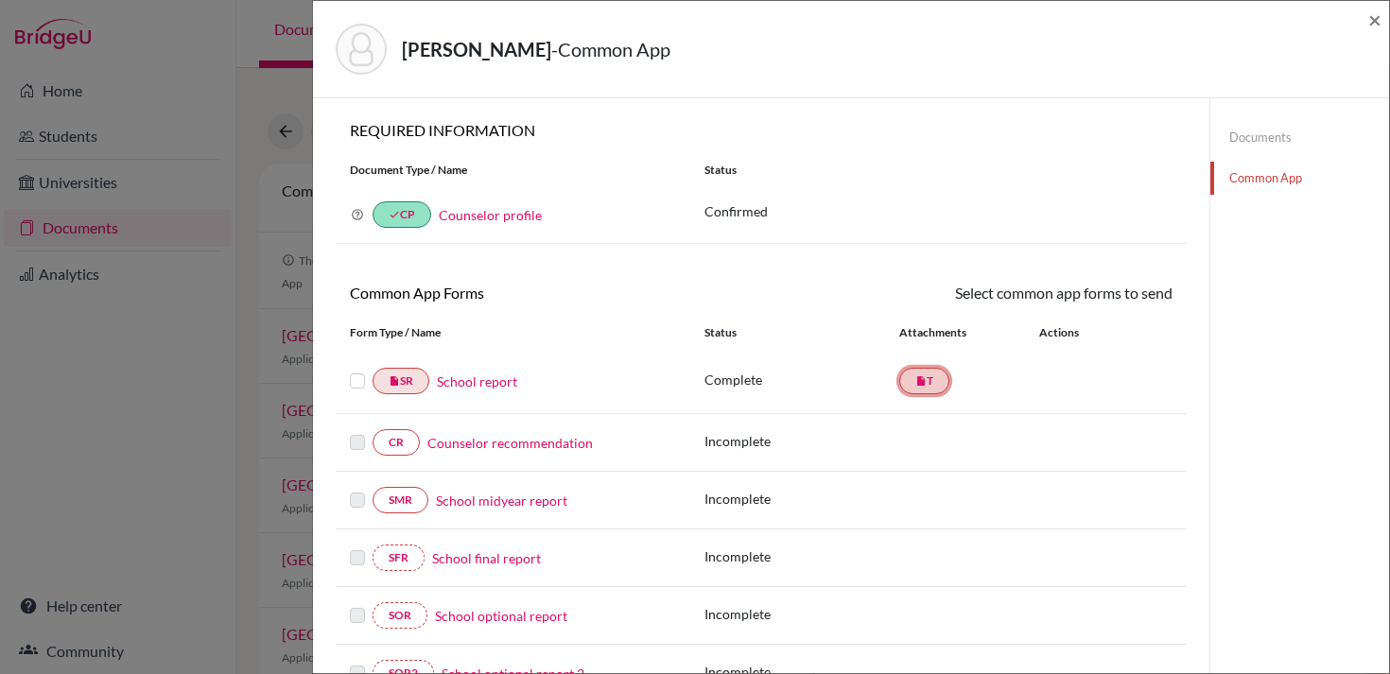
click at [935, 381] on link "insert_drive_file T" at bounding box center [924, 381] width 50 height 26
click at [1380, 16] on span "×" at bounding box center [1374, 19] width 13 height 27
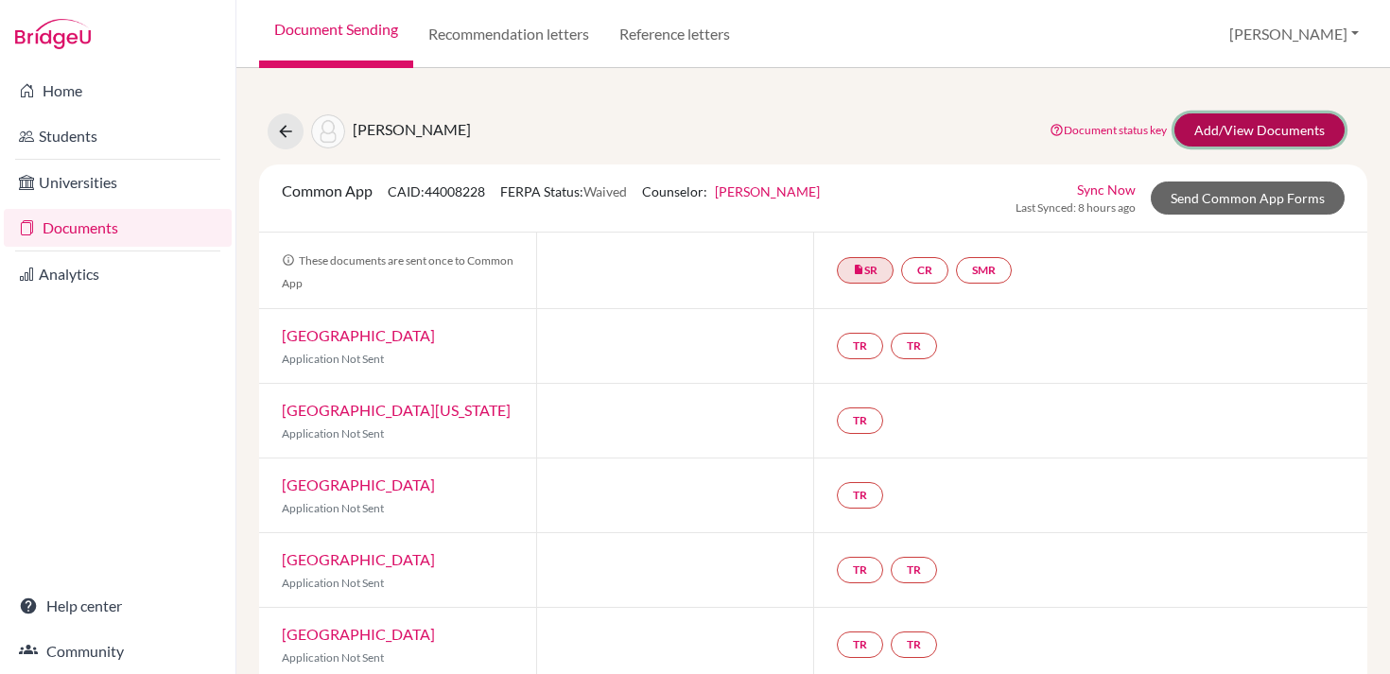
click at [1229, 140] on link "Add/View Documents" at bounding box center [1259, 129] width 170 height 33
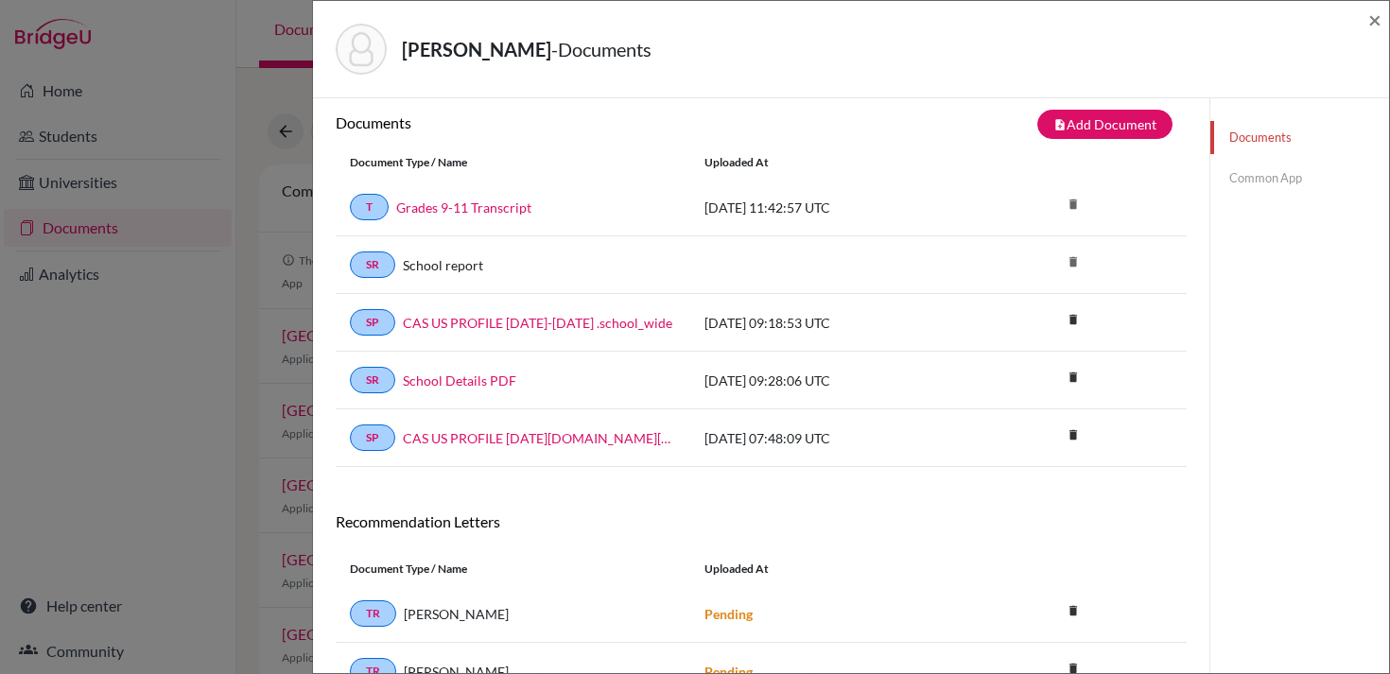
scroll to position [15, 0]
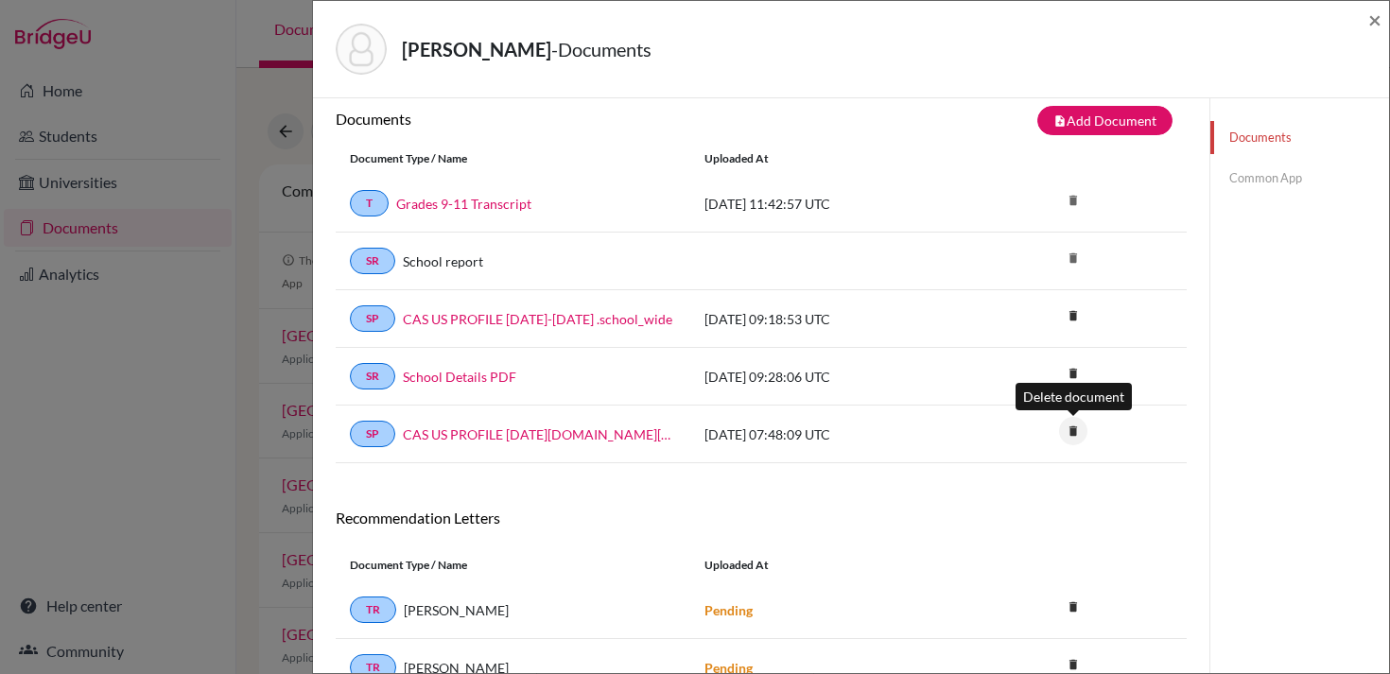
click at [1069, 419] on icon "delete" at bounding box center [1073, 431] width 28 height 28
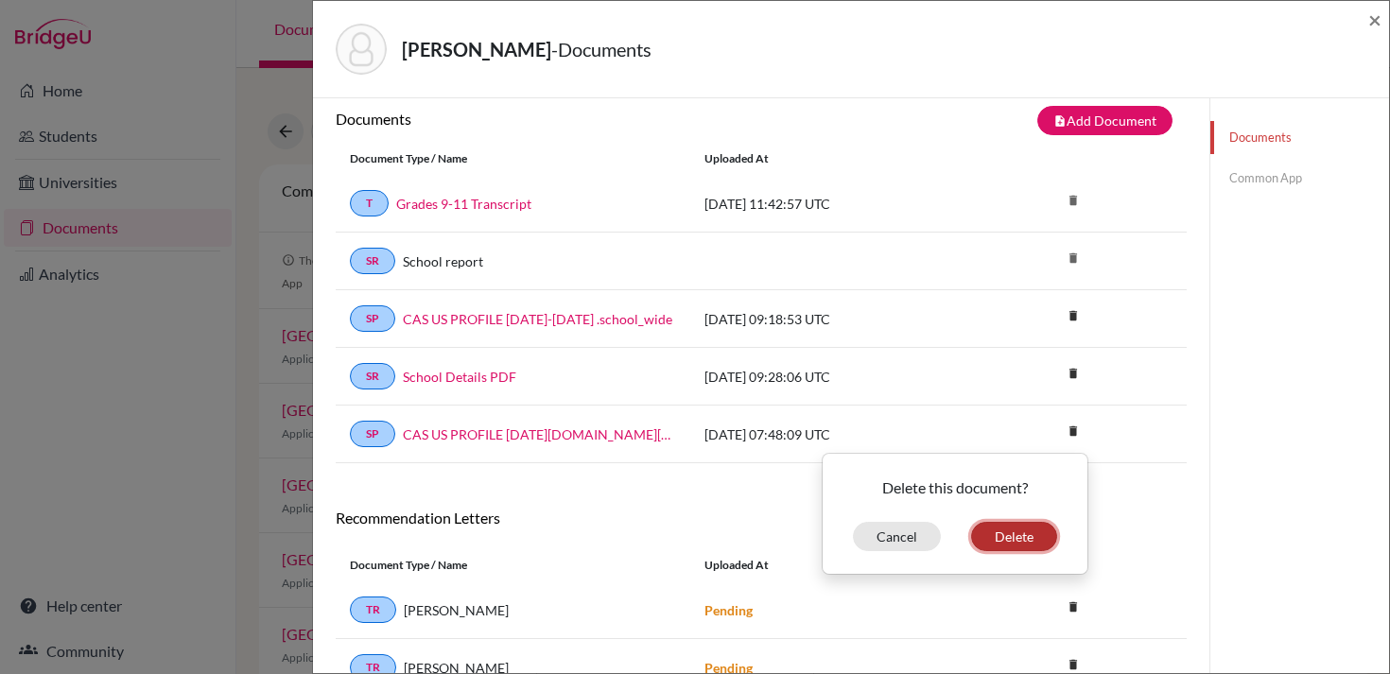
click at [993, 522] on button "Delete" at bounding box center [1014, 536] width 86 height 29
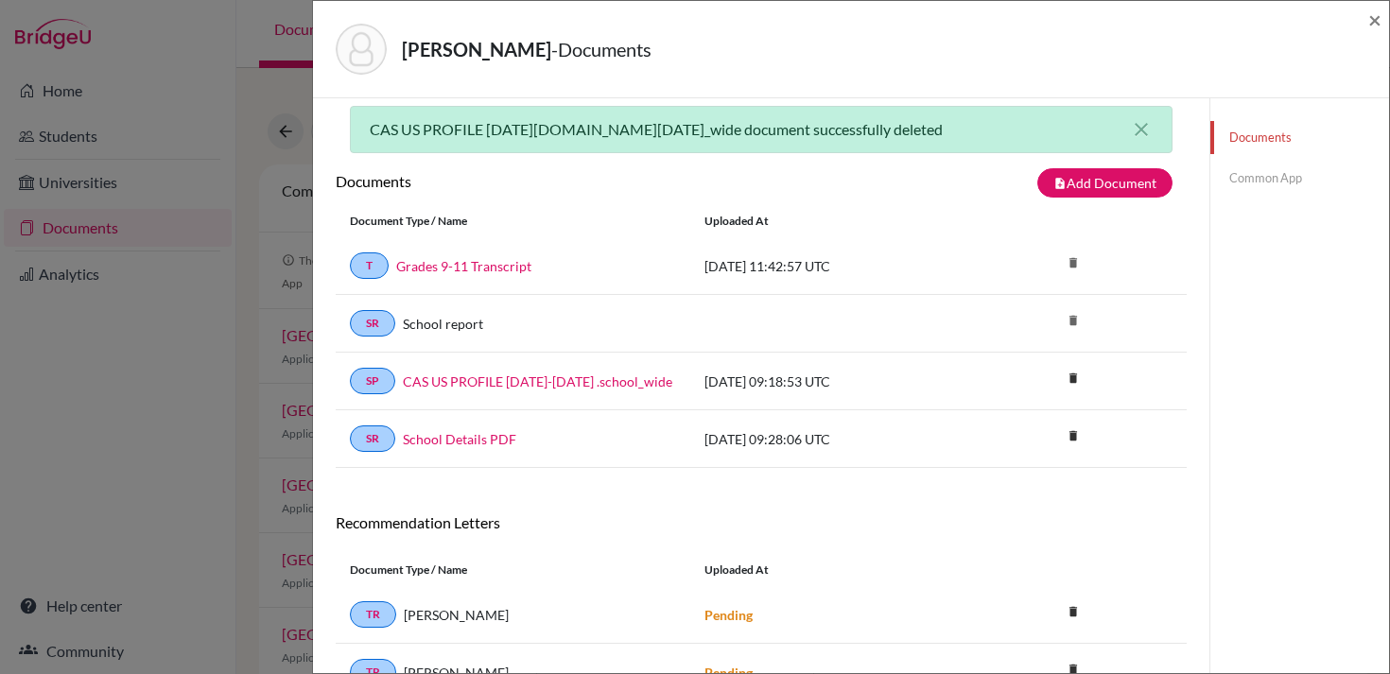
scroll to position [169, 0]
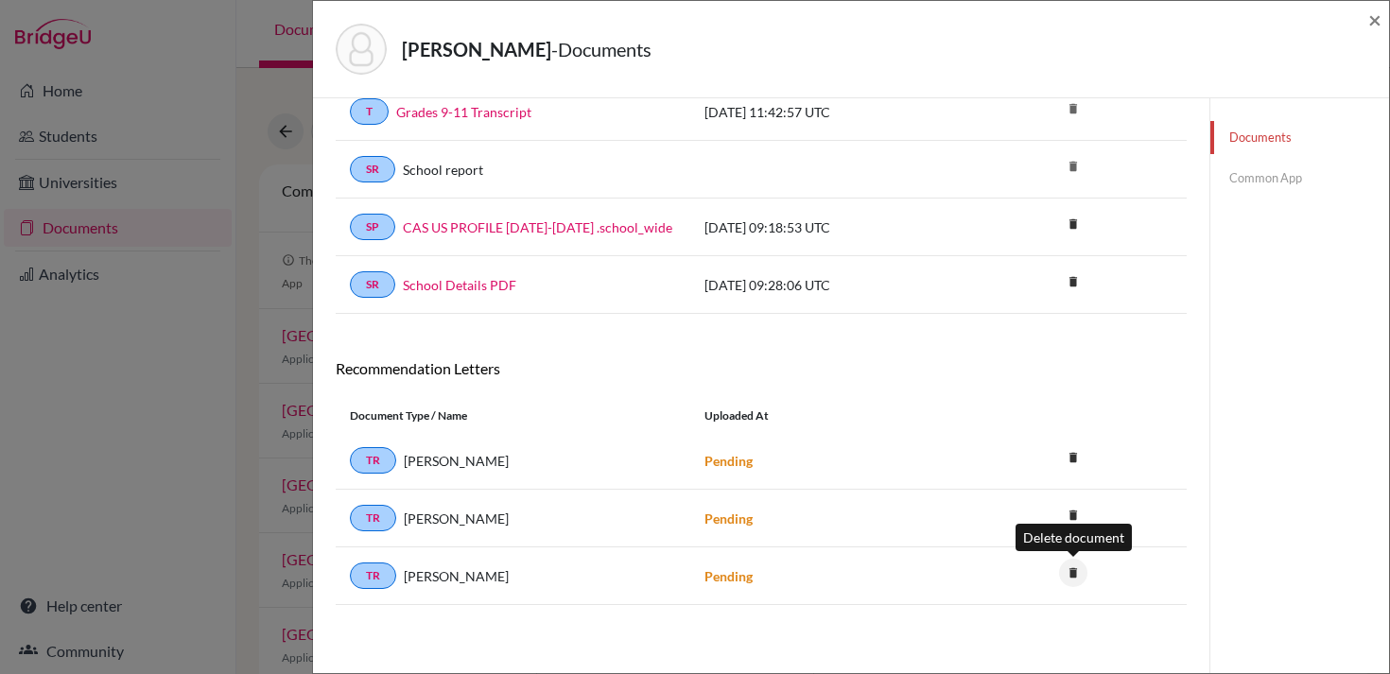
click at [1079, 570] on icon "delete" at bounding box center [1073, 573] width 28 height 28
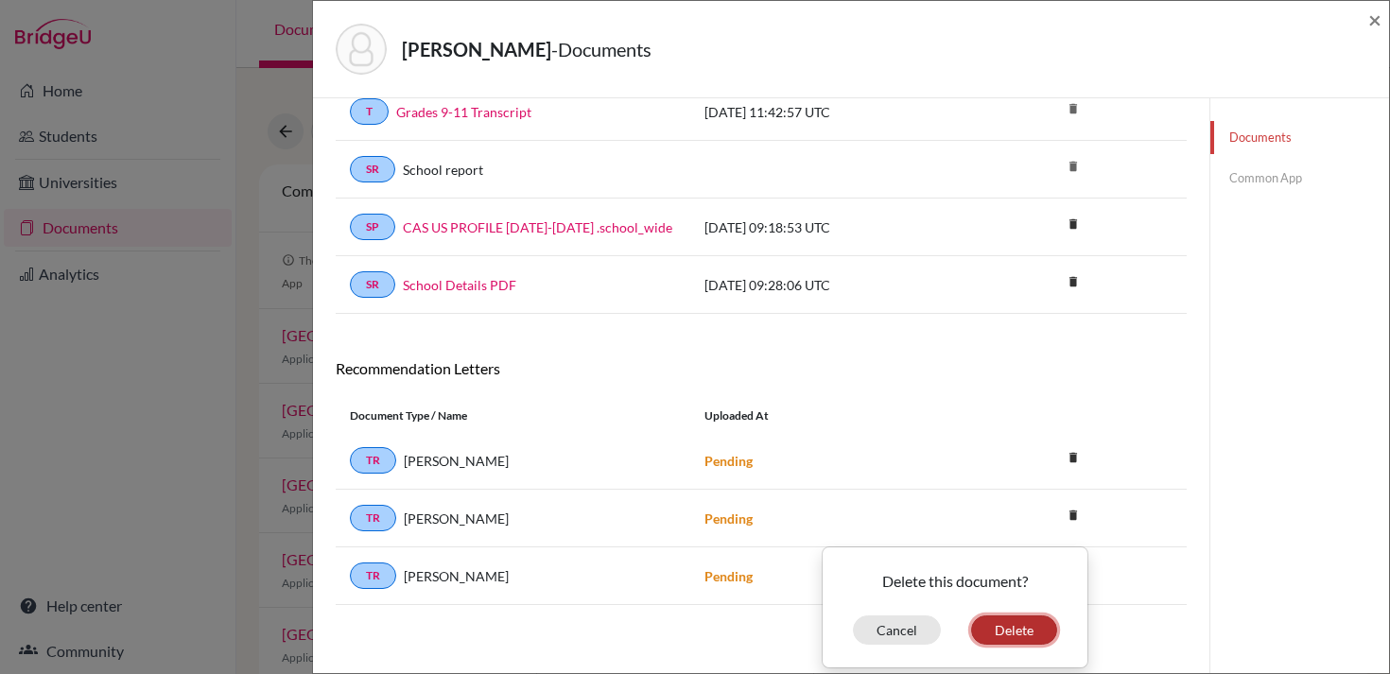
click at [1020, 635] on button "Delete" at bounding box center [1014, 629] width 86 height 29
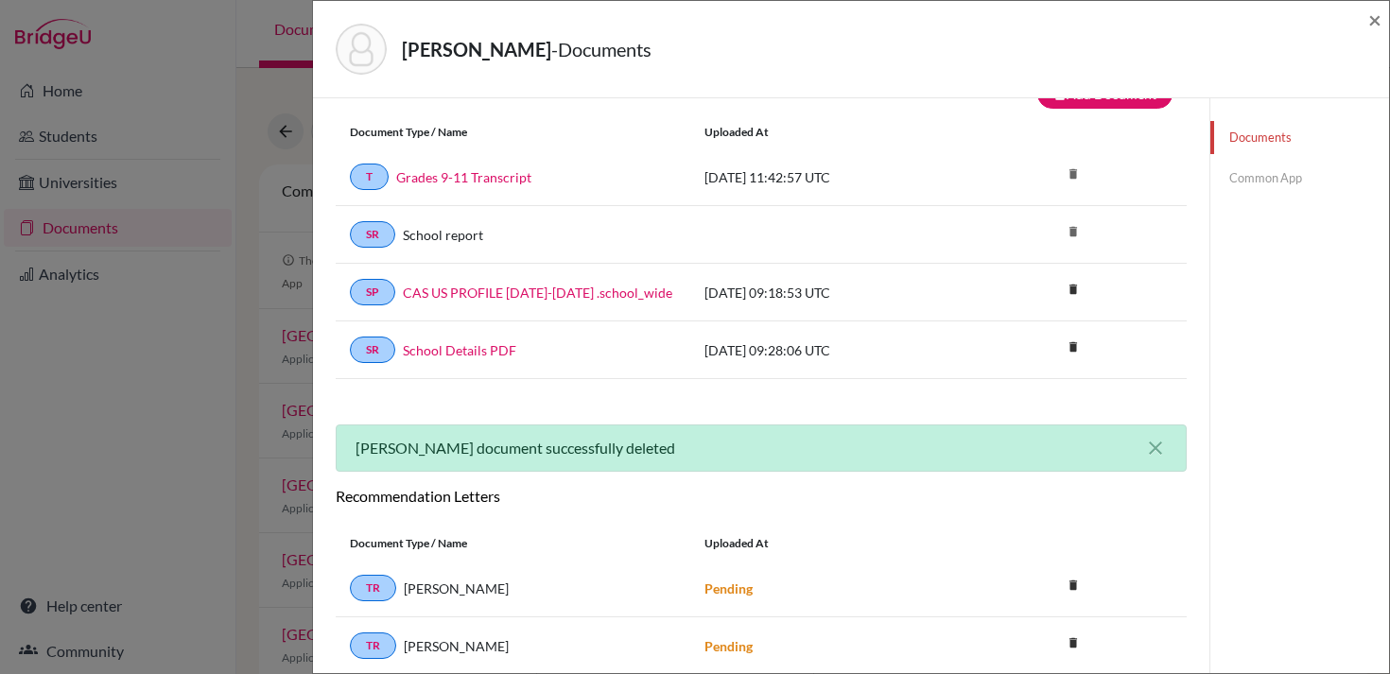
scroll to position [0, 0]
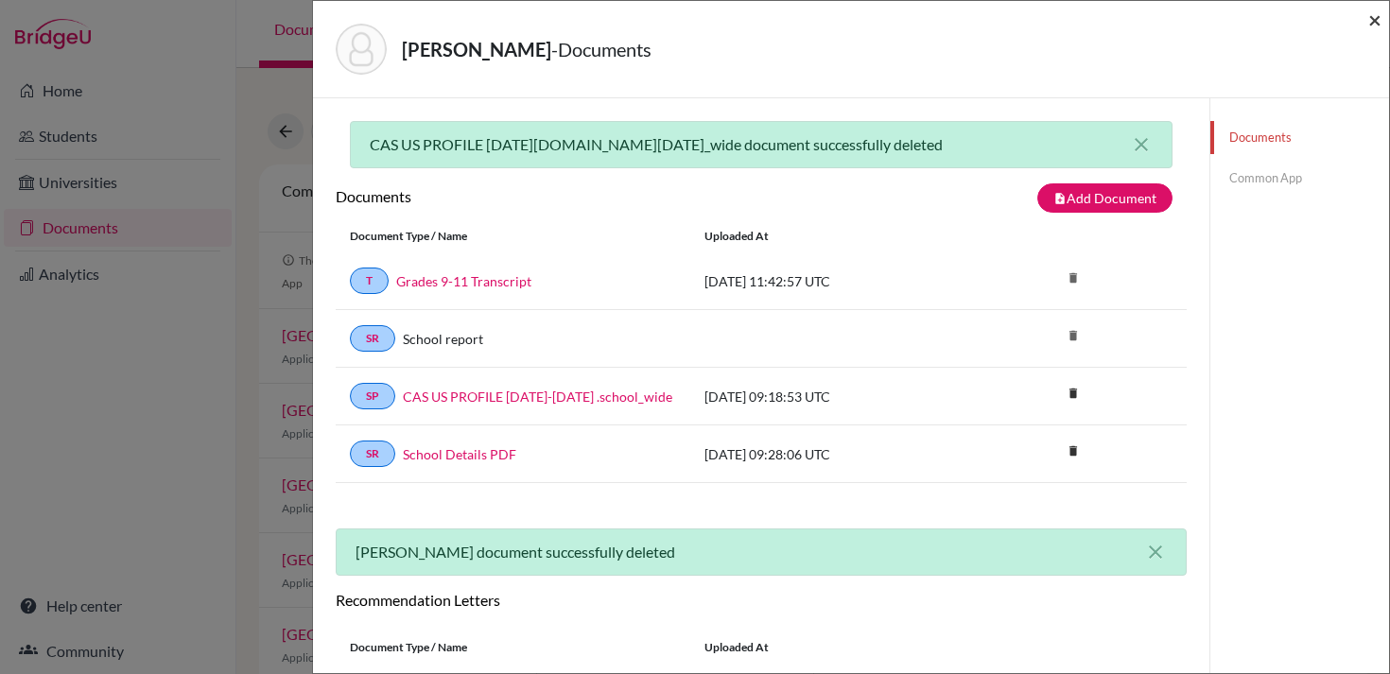
click at [1379, 14] on span "×" at bounding box center [1374, 19] width 13 height 27
